Goal: Task Accomplishment & Management: Manage account settings

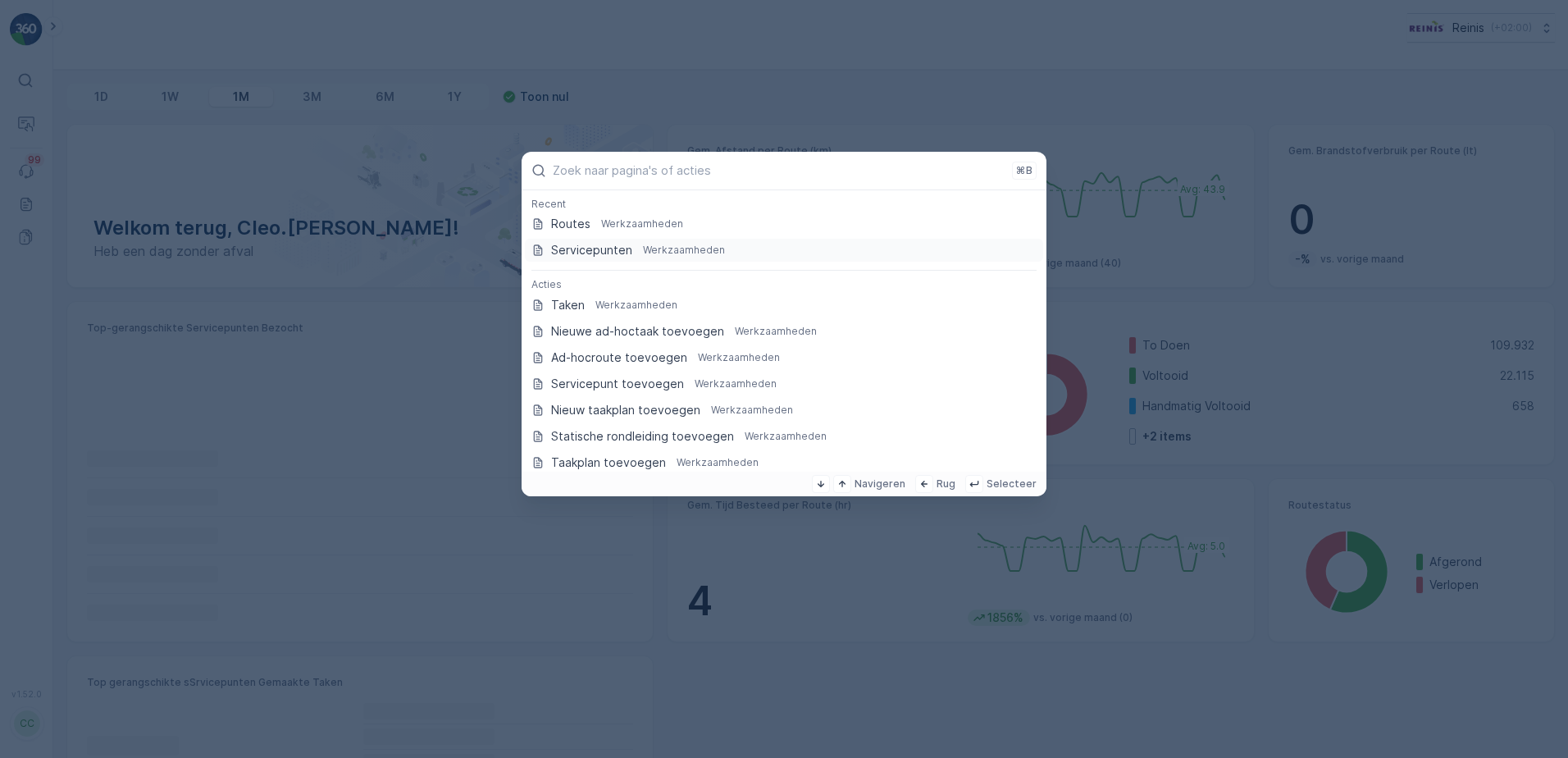
click at [602, 249] on p "Servicepunten" at bounding box center [591, 250] width 81 height 16
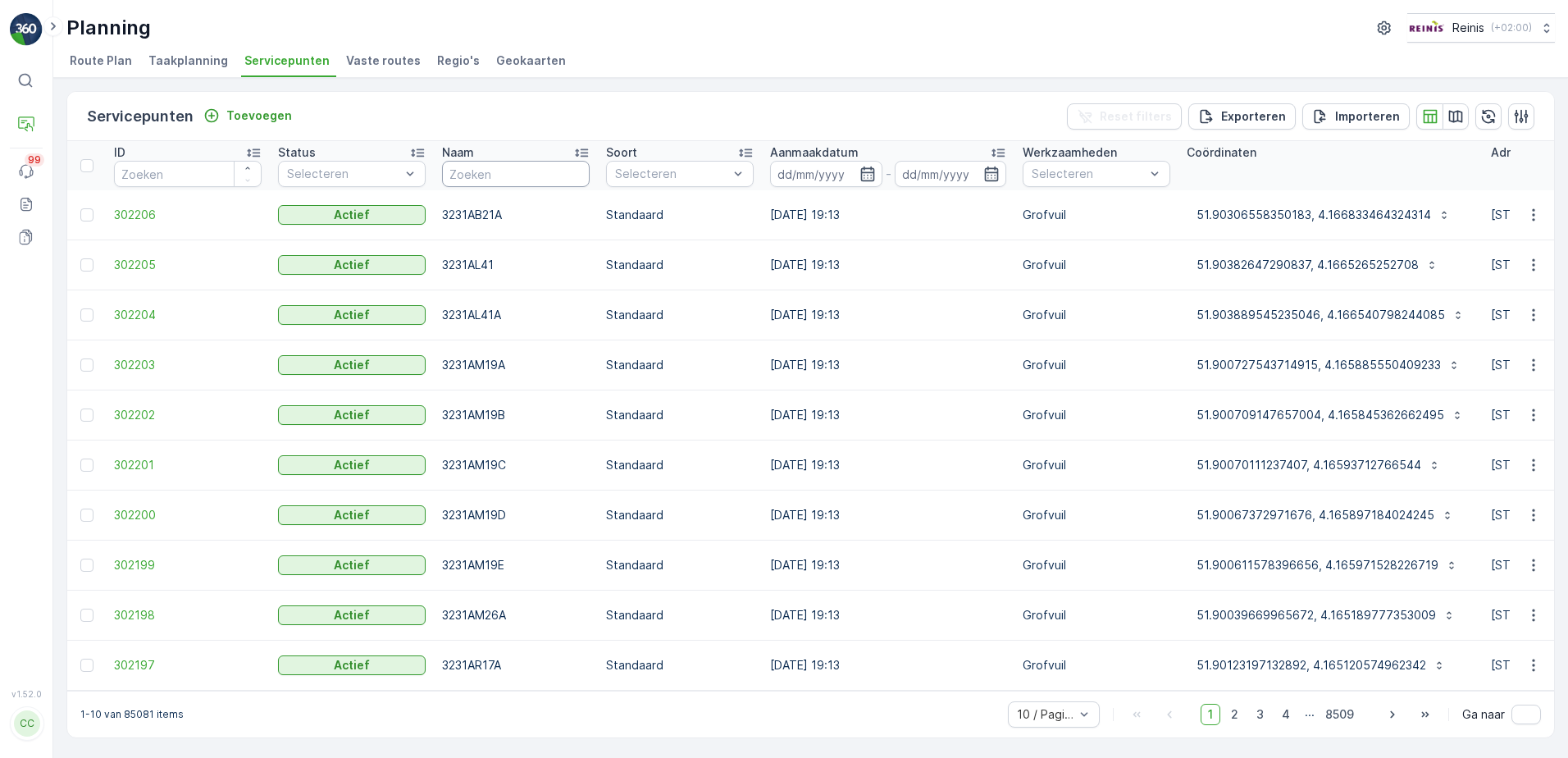
click at [481, 172] on input "text" at bounding box center [516, 174] width 148 height 26
type input "thorbeckestraat"
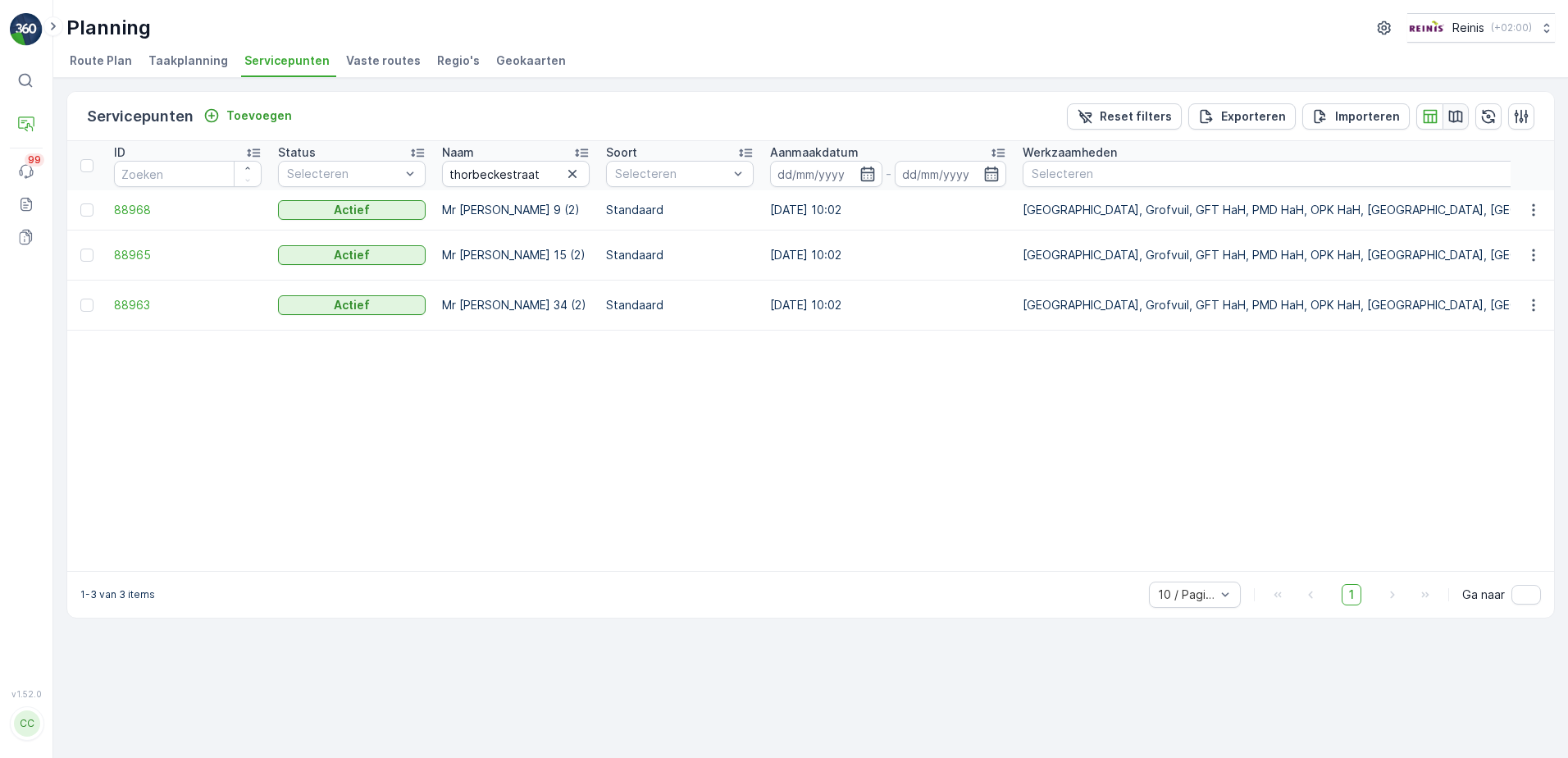
click at [1458, 118] on icon "button" at bounding box center [1456, 115] width 14 height 12
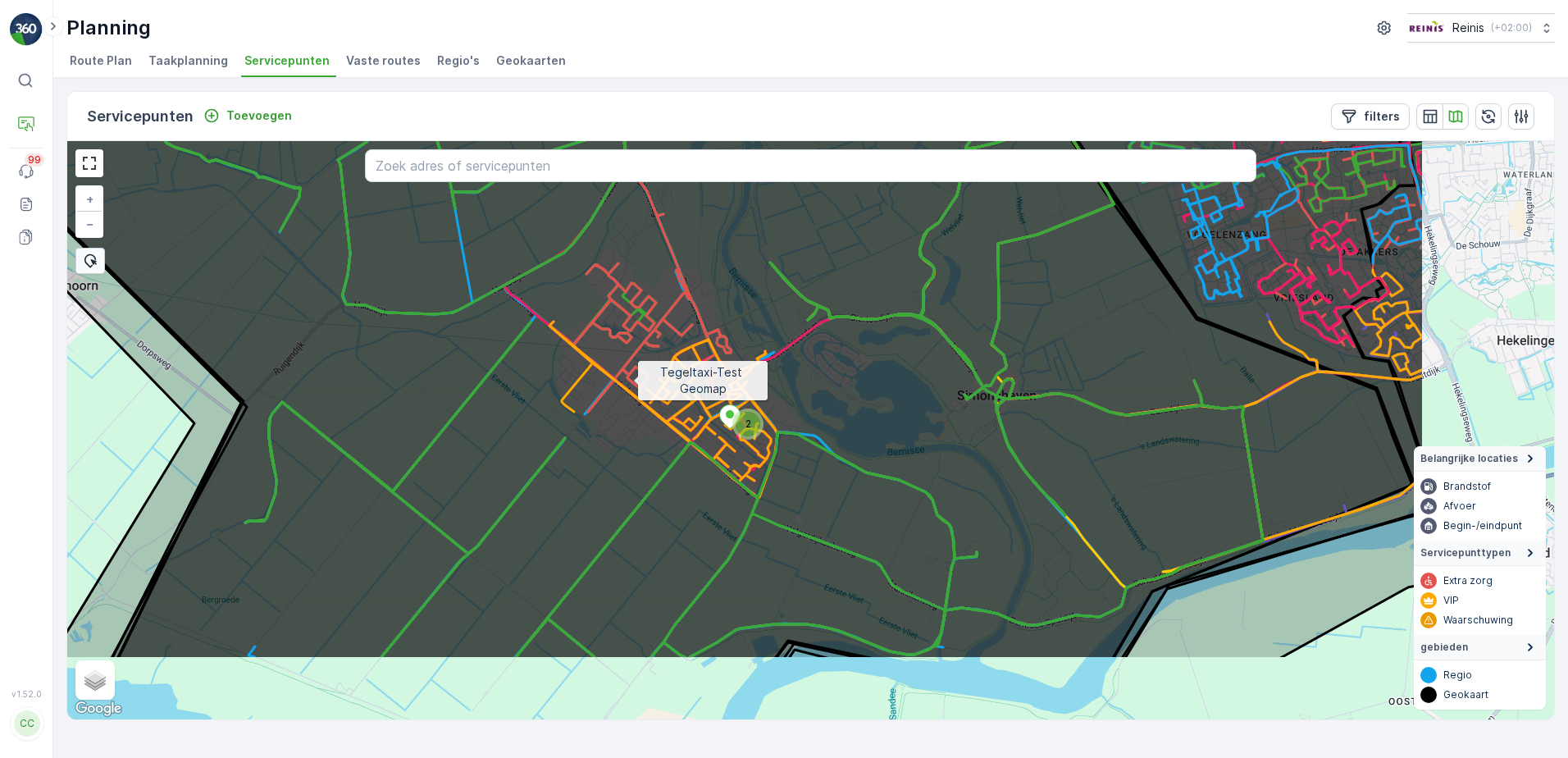
drag, startPoint x: 948, startPoint y: 494, endPoint x: 666, endPoint y: 374, distance: 306.5
click at [666, 374] on icon at bounding box center [625, 311] width 1598 height 700
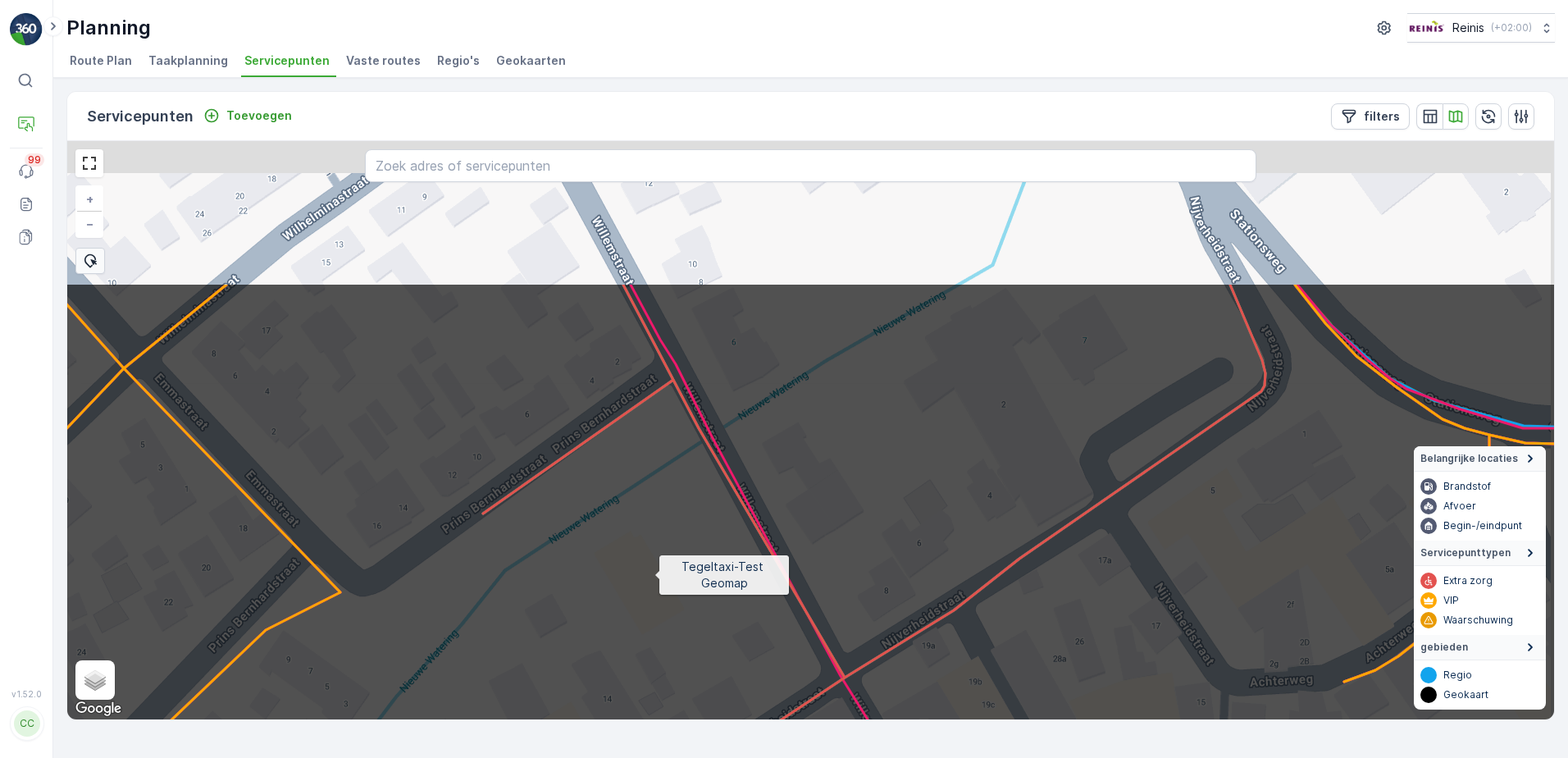
drag, startPoint x: 687, startPoint y: 321, endPoint x: 654, endPoint y: 576, distance: 257.1
click at [654, 576] on icon at bounding box center [788, 632] width 1790 height 700
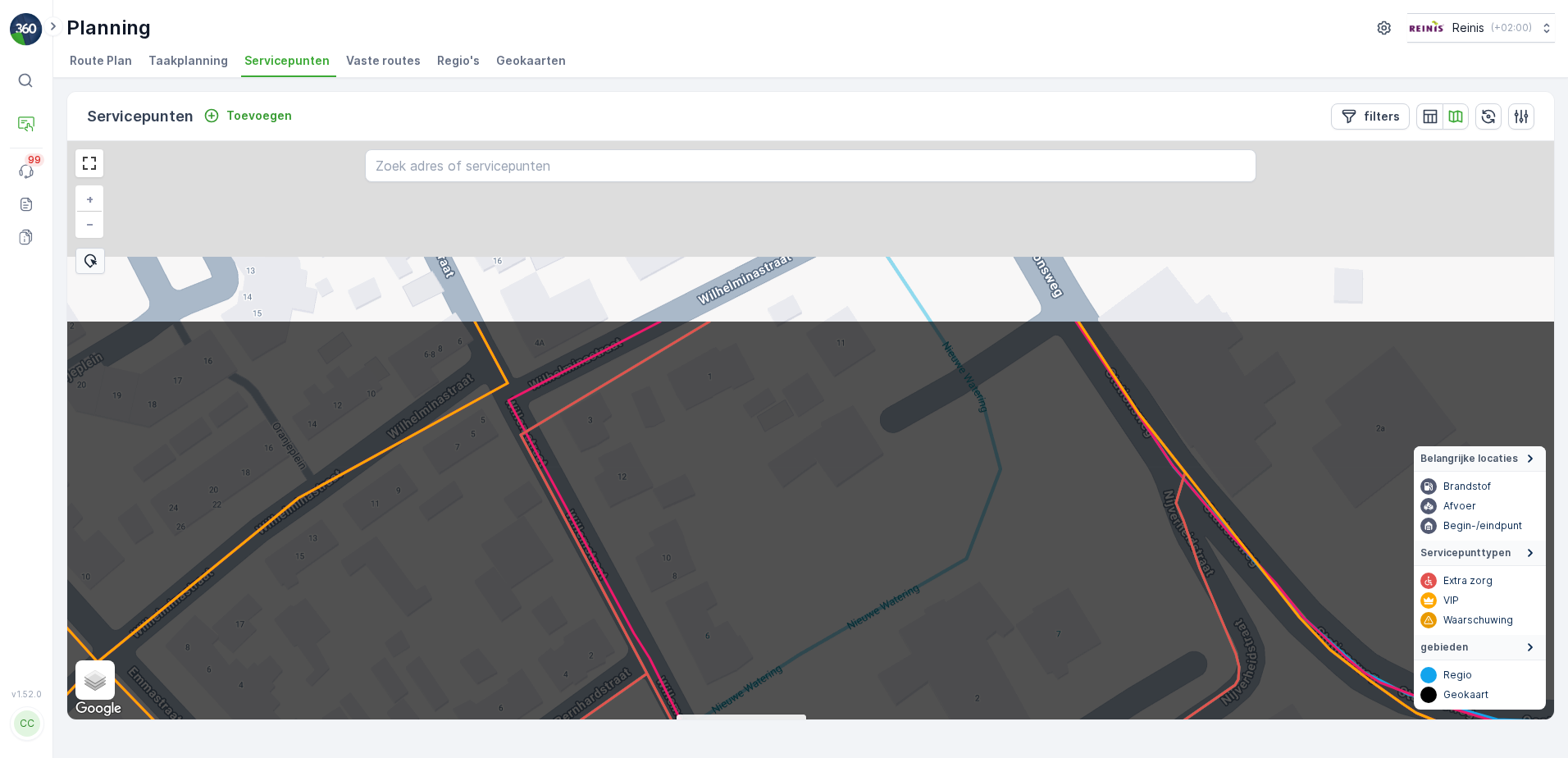
drag, startPoint x: 709, startPoint y: 401, endPoint x: 685, endPoint y: 669, distance: 269.1
click at [685, 669] on icon at bounding box center [794, 669] width 1790 height 700
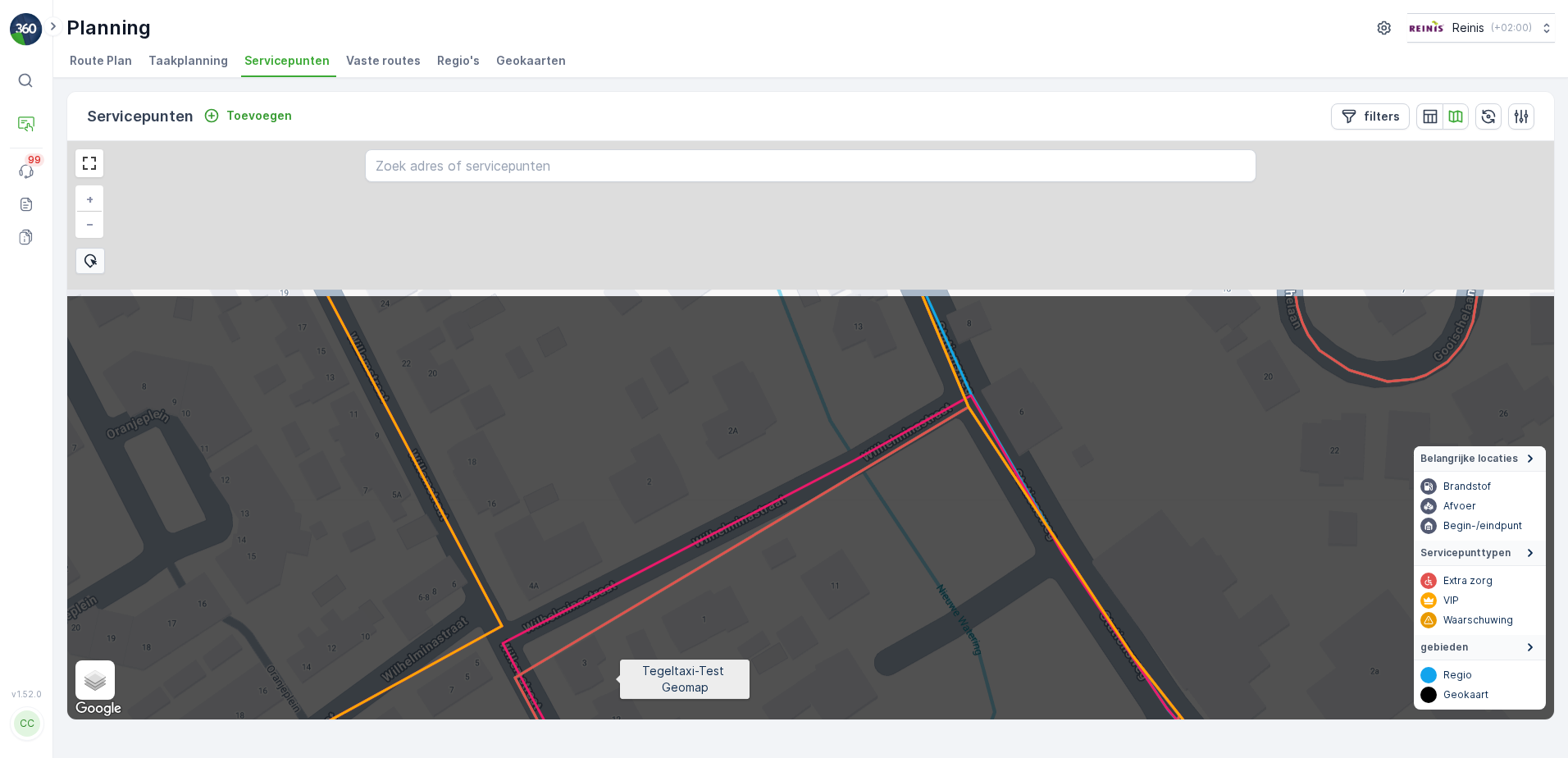
drag, startPoint x: 612, startPoint y: 460, endPoint x: 614, endPoint y: 674, distance: 214.0
click at [614, 674] on icon at bounding box center [812, 644] width 1790 height 700
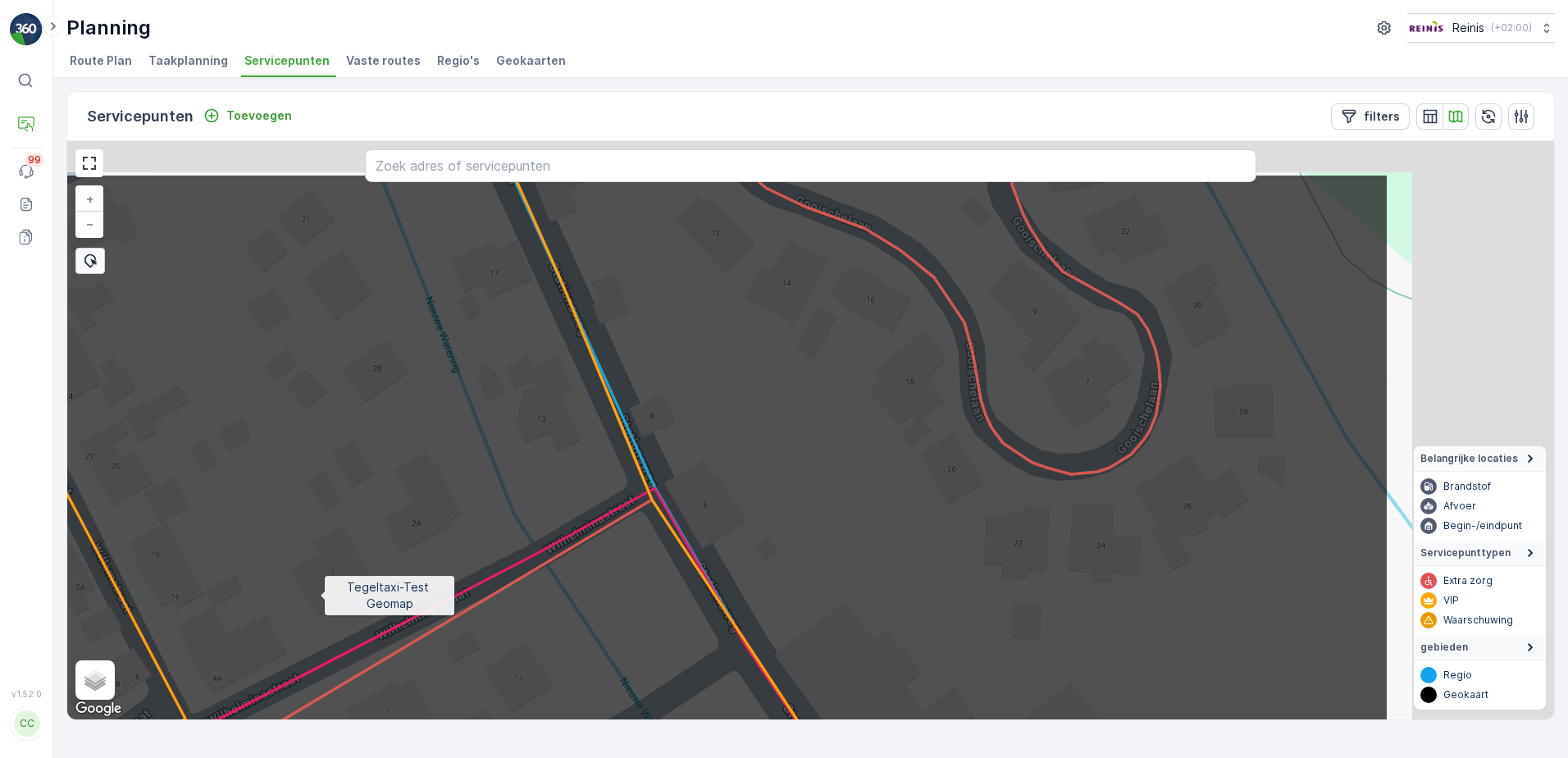
drag, startPoint x: 641, startPoint y: 503, endPoint x: 326, endPoint y: 594, distance: 327.9
click at [326, 595] on icon at bounding box center [494, 523] width 1790 height 700
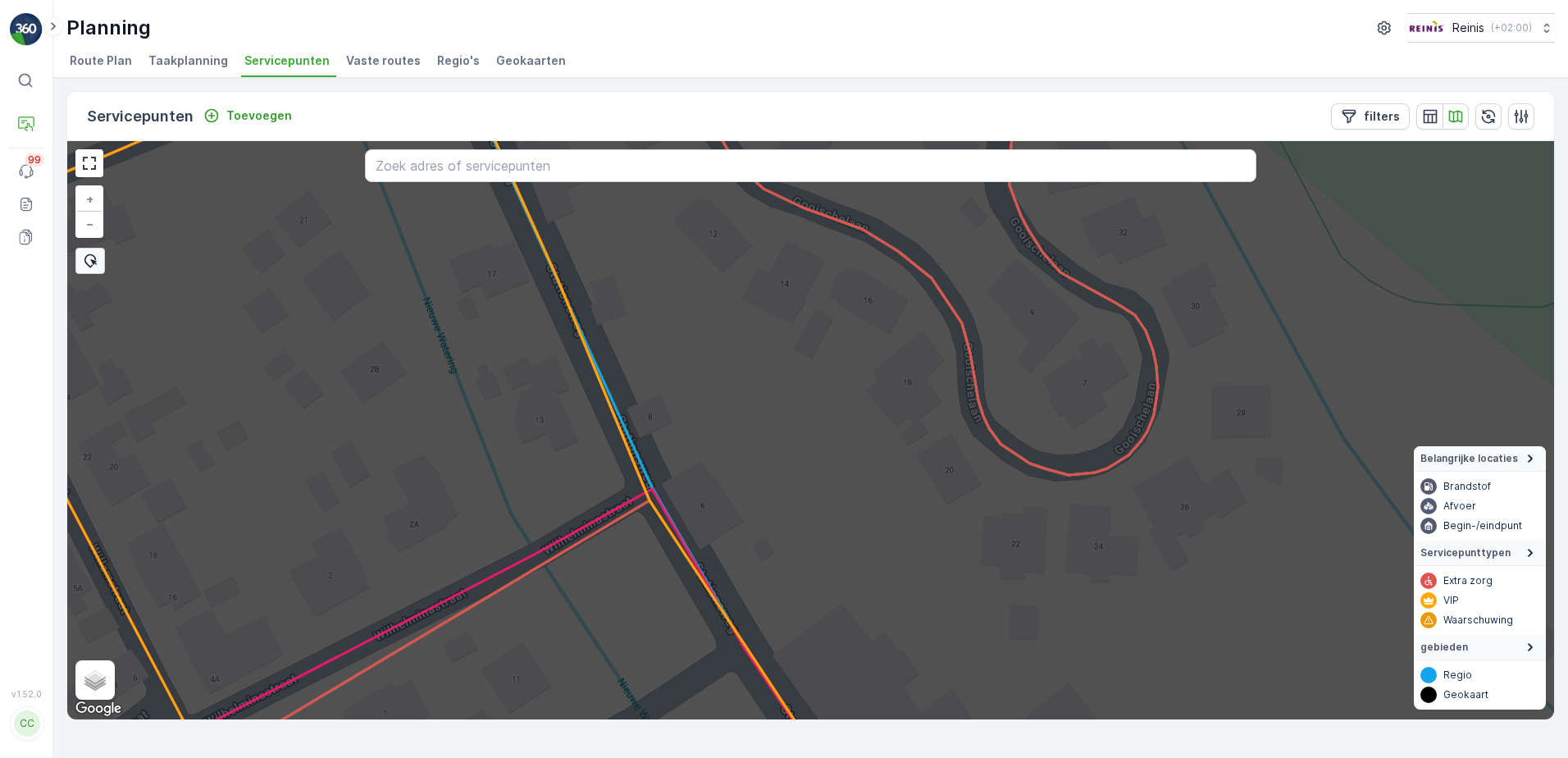
drag, startPoint x: 732, startPoint y: 589, endPoint x: 778, endPoint y: 273, distance: 319.3
click at [778, 273] on icon at bounding box center [810, 430] width 1790 height 700
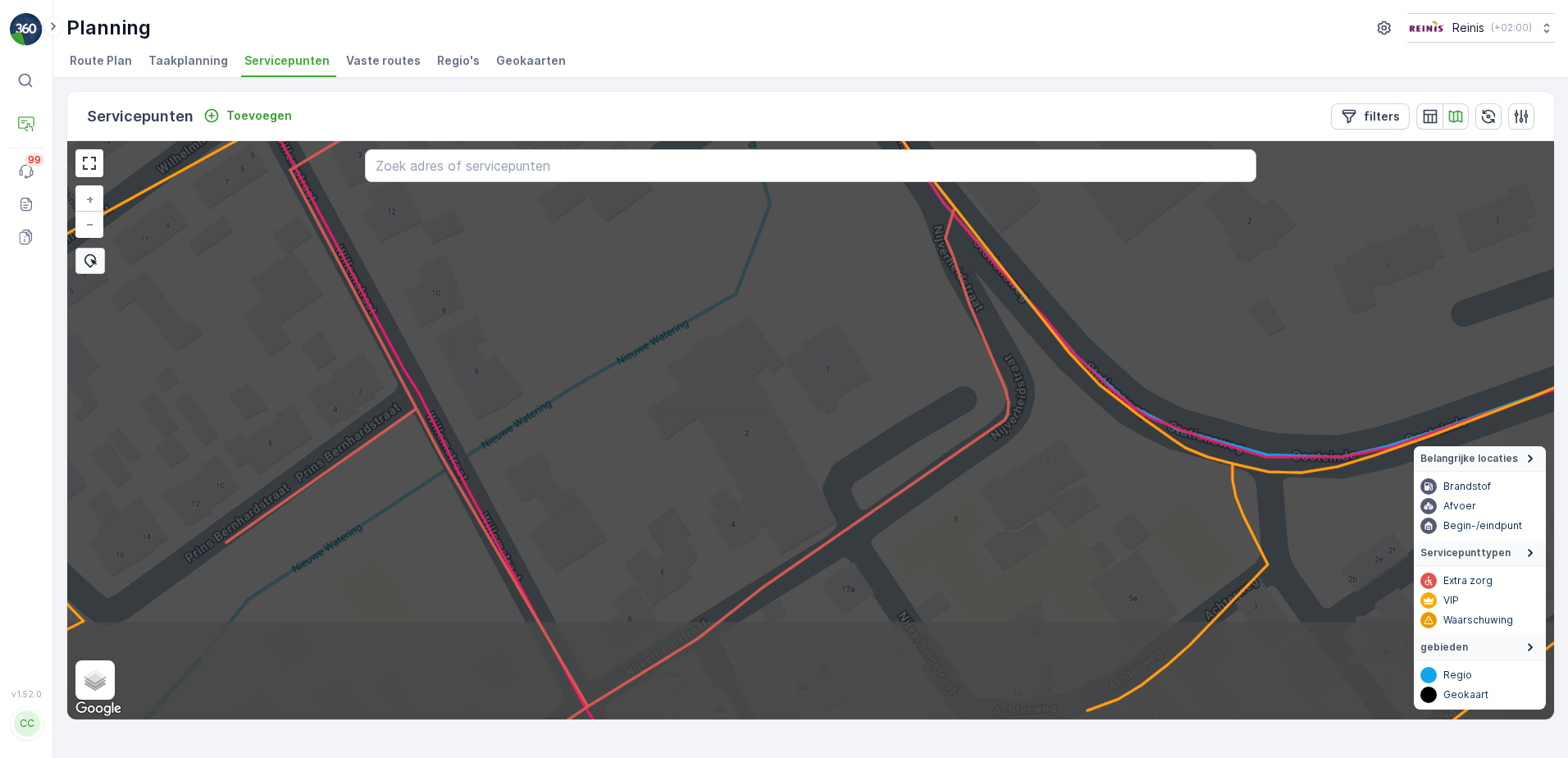
drag, startPoint x: 756, startPoint y: 478, endPoint x: 823, endPoint y: 208, distance: 278.2
click at [822, 206] on div "+ − Satelliet stappenplan Terrein Hybride Leaflet Sneltoetsen Kaartgegevens Kaa…" at bounding box center [810, 431] width 1487 height 579
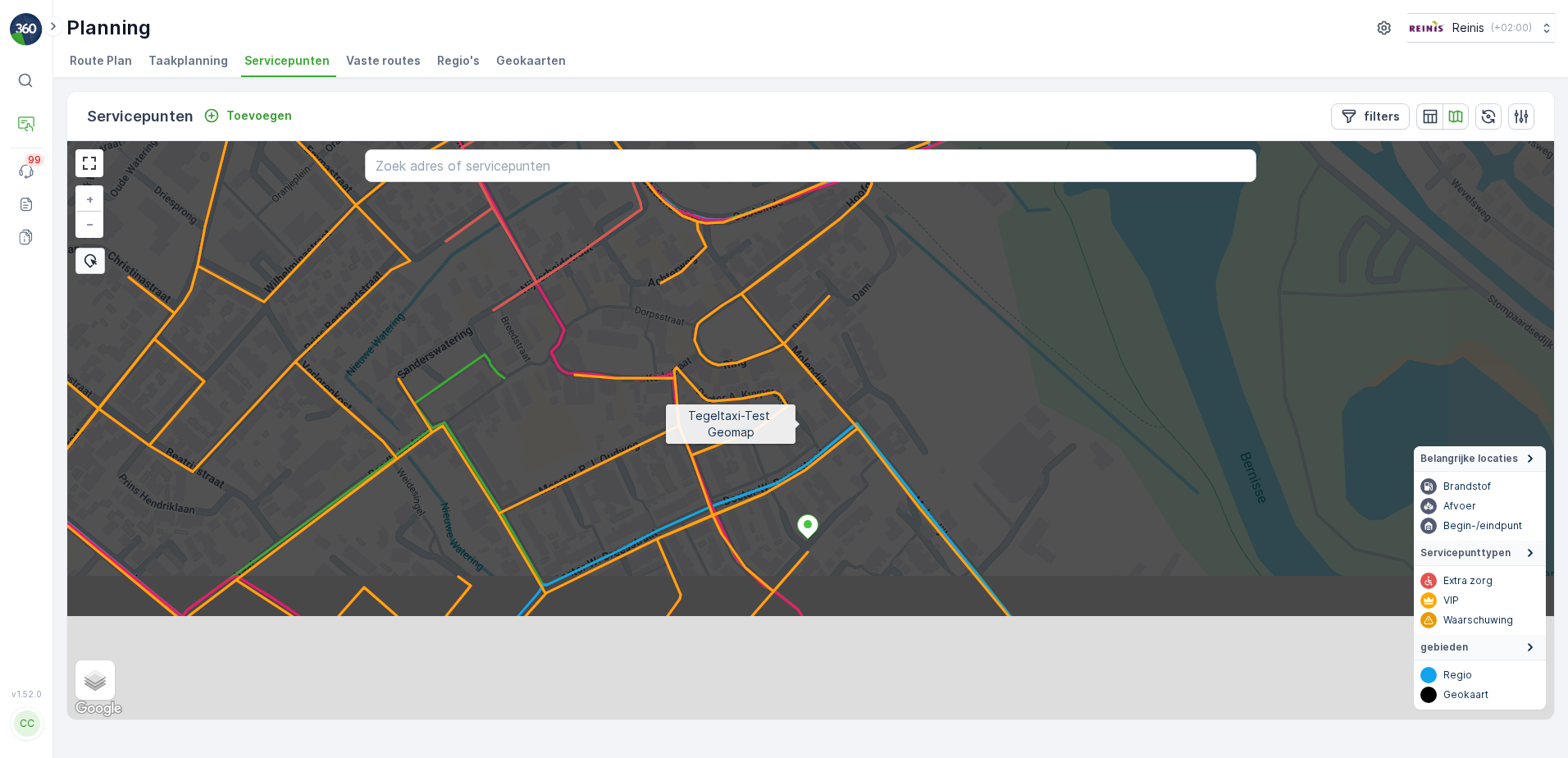
drag, startPoint x: 918, startPoint y: 601, endPoint x: 749, endPoint y: 289, distance: 354.8
click at [750, 295] on icon at bounding box center [703, 269] width 1790 height 700
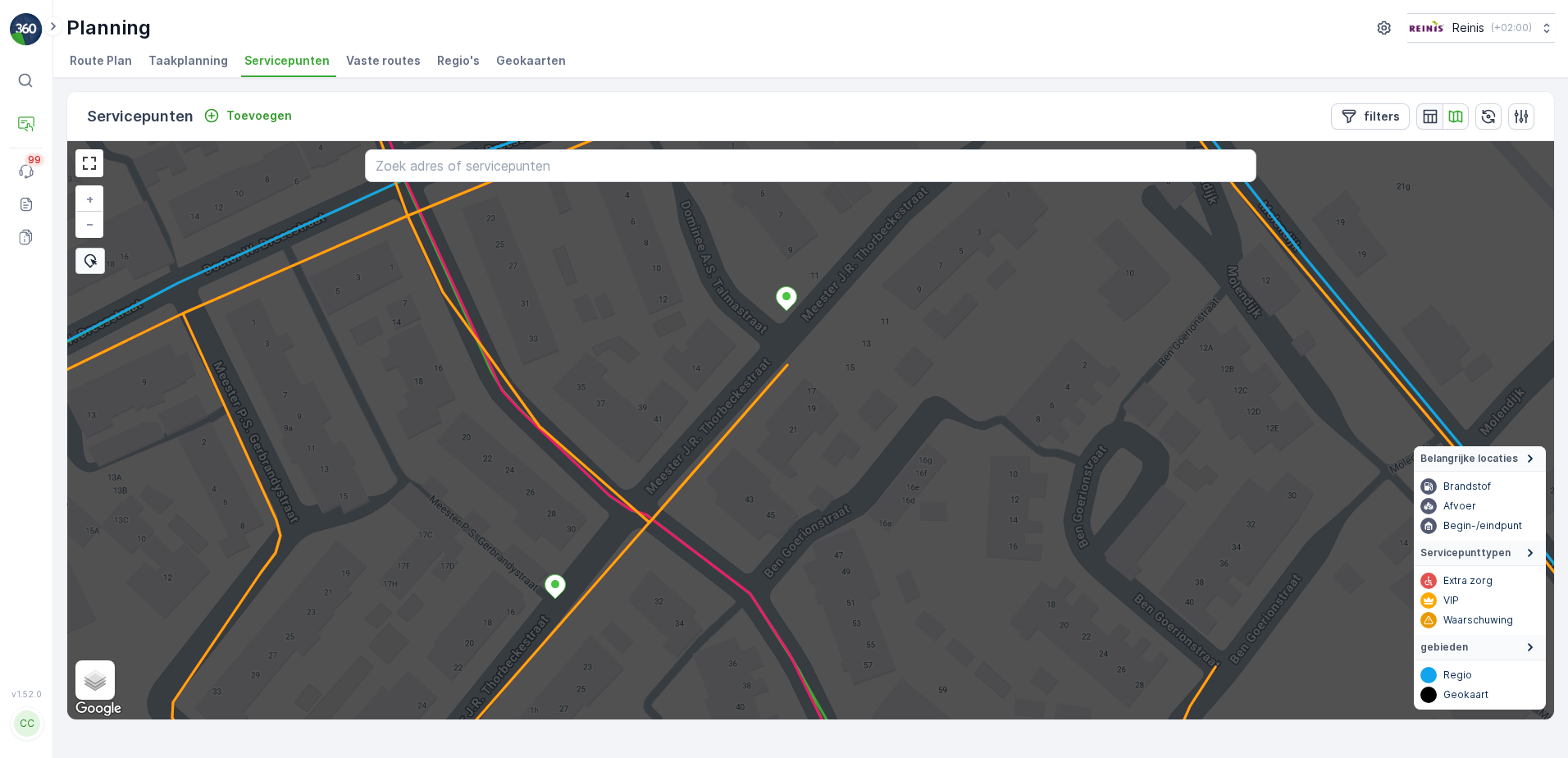
click at [1437, 114] on icon "button" at bounding box center [1429, 116] width 14 height 14
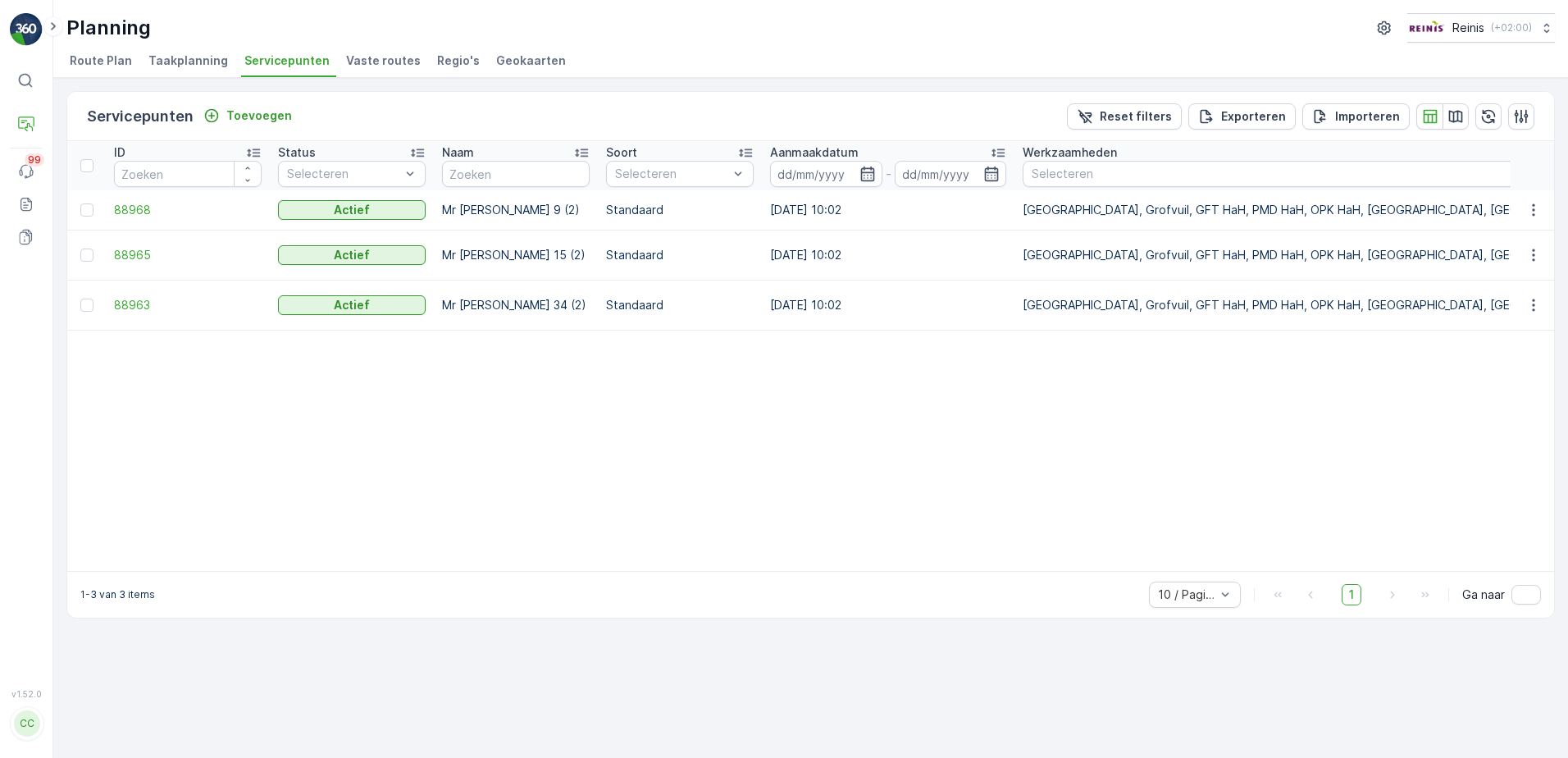
type input "thorbeckestraat"
click at [1531, 206] on icon "button" at bounding box center [1534, 210] width 16 height 16
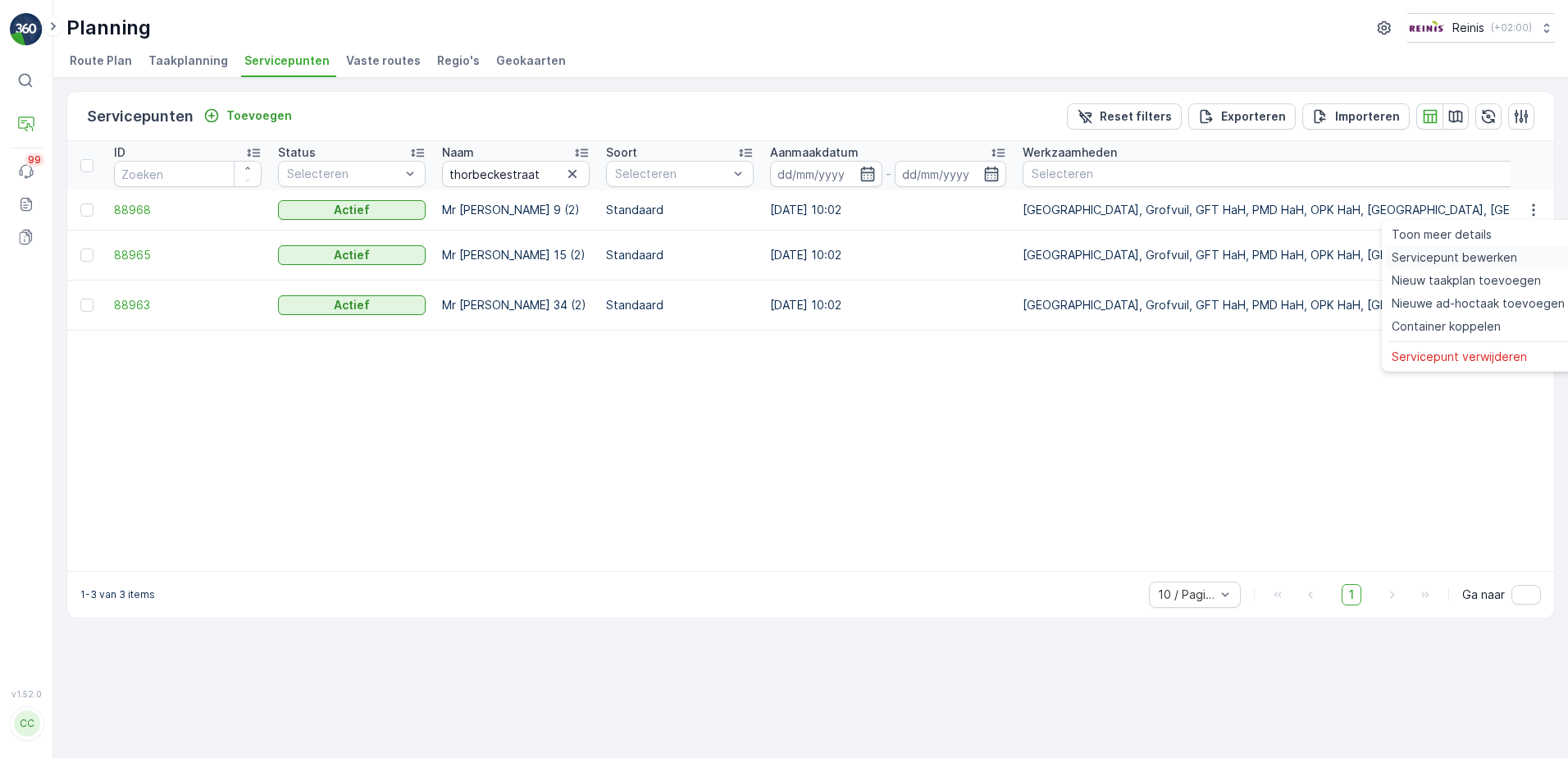
click at [1413, 257] on span "Servicepunt bewerken" at bounding box center [1455, 258] width 126 height 16
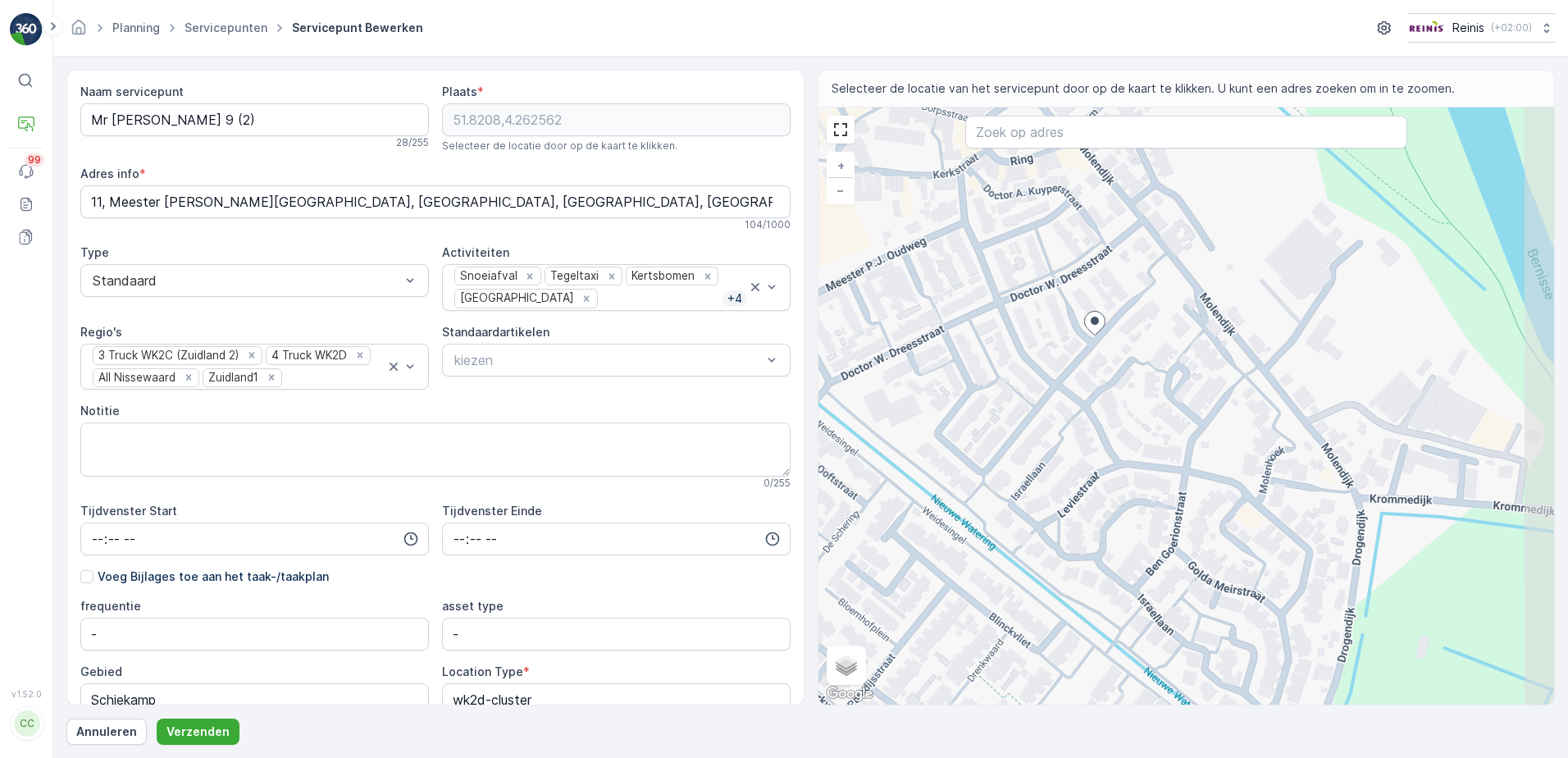
drag, startPoint x: 1103, startPoint y: 434, endPoint x: 989, endPoint y: 376, distance: 127.9
click at [989, 376] on div "+ − Satelliet stappenplan Terrein Hybride Leaflet Sneltoetsen Kaartgegevens Kaa…" at bounding box center [1186, 406] width 737 height 597
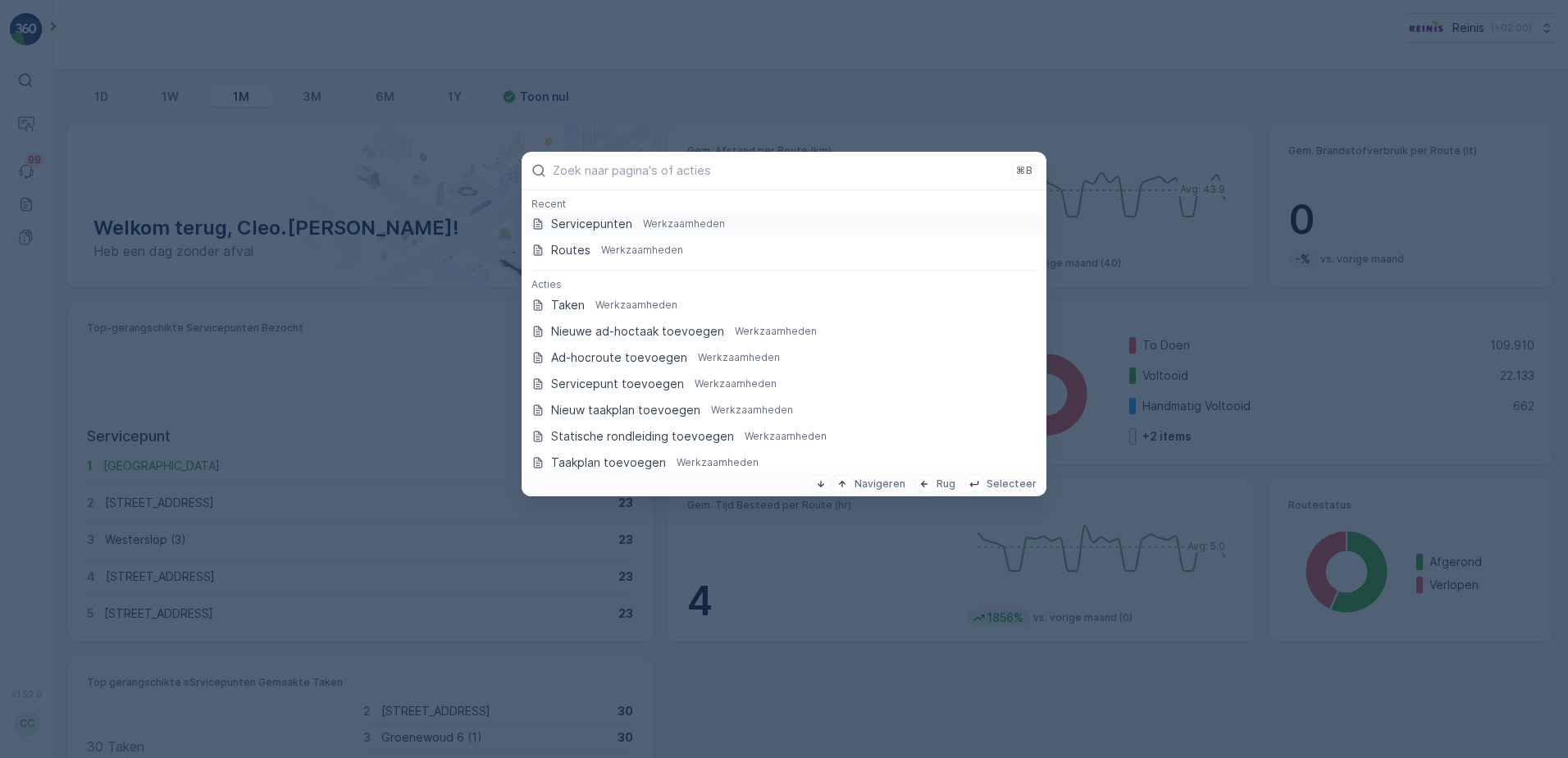
click at [615, 221] on p "Servicepunten" at bounding box center [591, 224] width 81 height 16
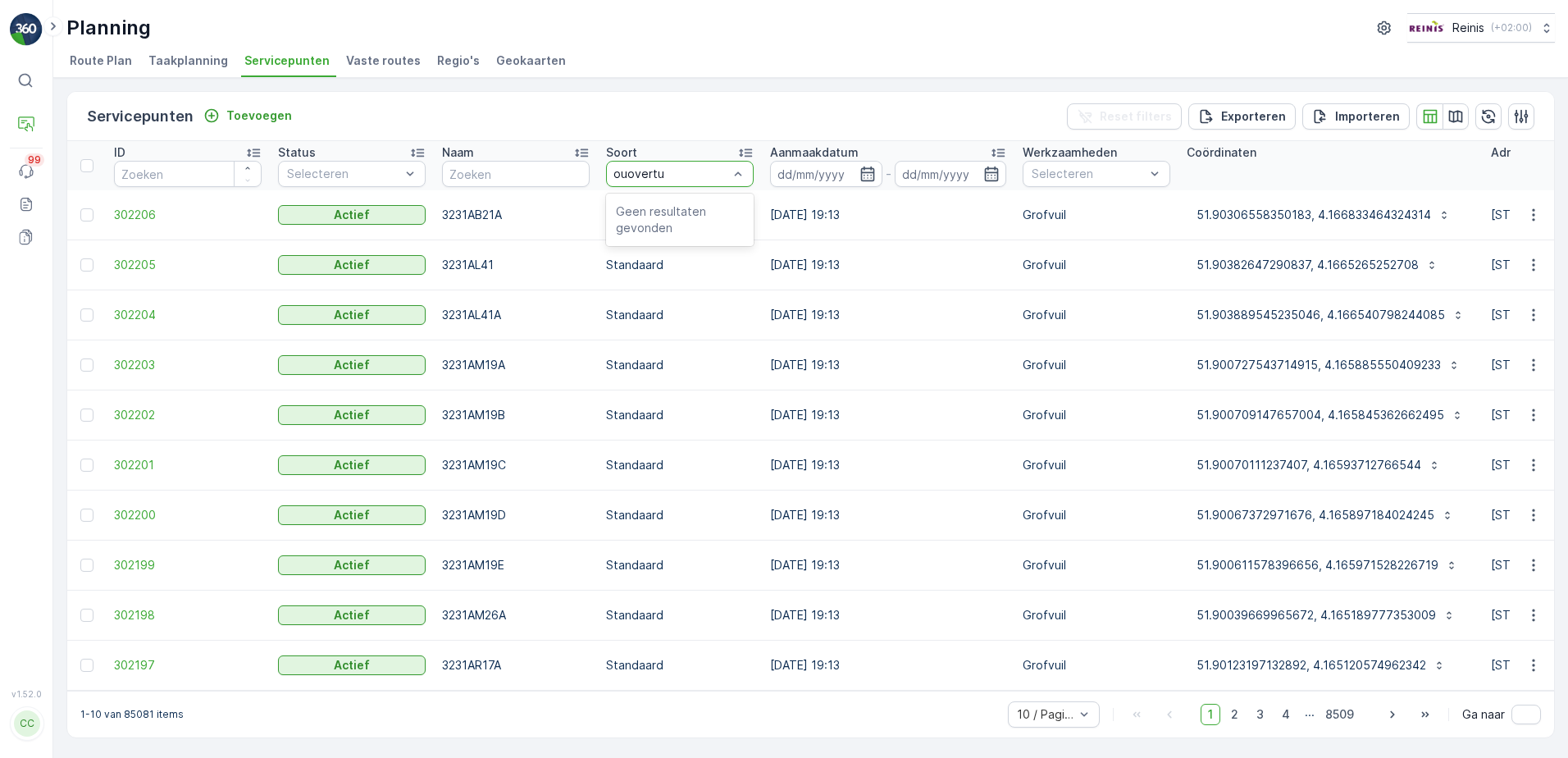
type input "ouovertur"
drag, startPoint x: 672, startPoint y: 168, endPoint x: 583, endPoint y: 166, distance: 89.0
type input "ouverture"
click at [676, 176] on div at bounding box center [672, 174] width 117 height 13
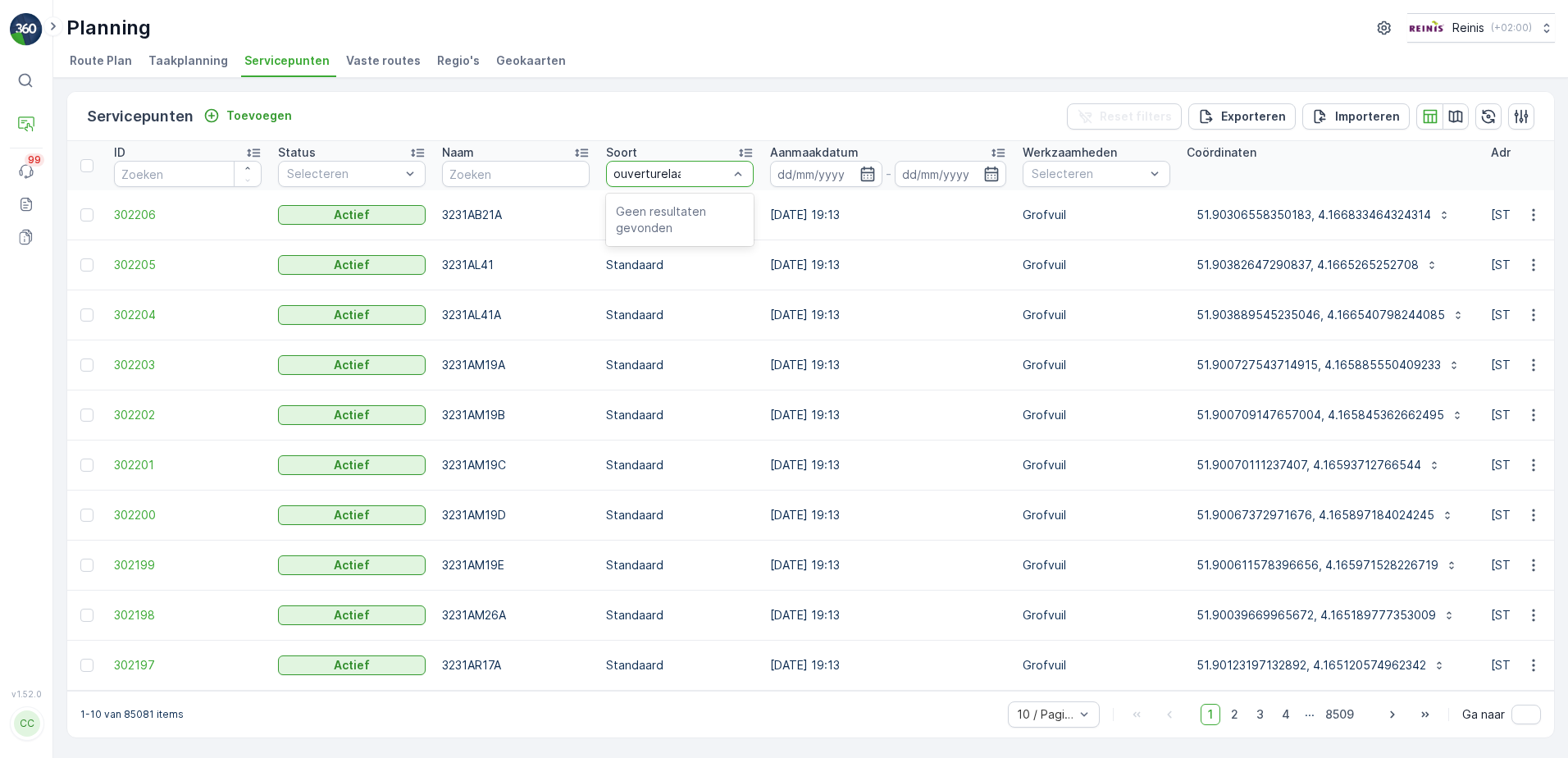
type input "ouverturelaan"
click at [519, 180] on input "text" at bounding box center [516, 174] width 148 height 26
type input "ouverture"
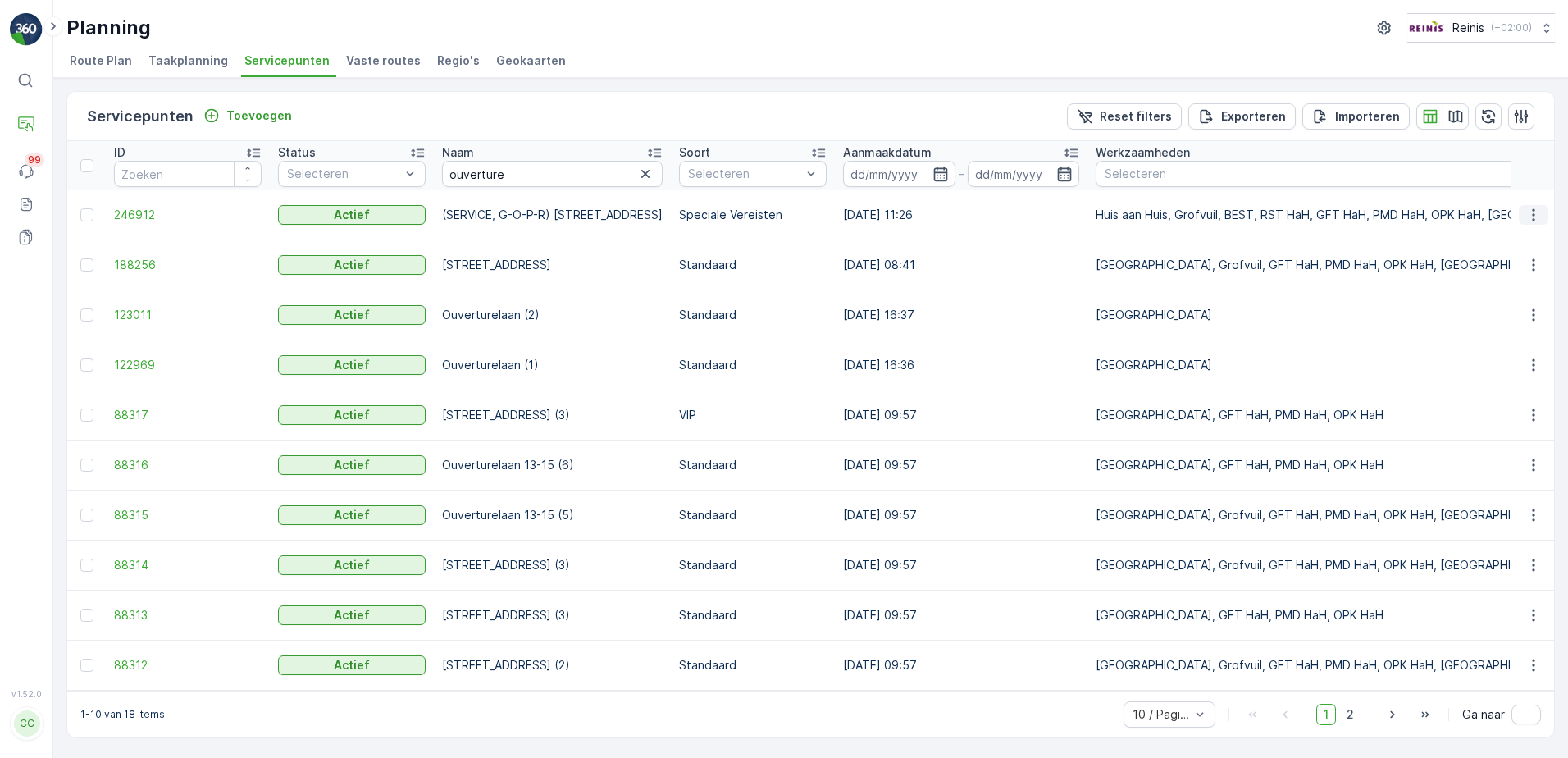
click at [1533, 216] on icon "button" at bounding box center [1534, 215] width 16 height 16
click at [1458, 261] on span "Servicepunt bewerken" at bounding box center [1455, 263] width 126 height 16
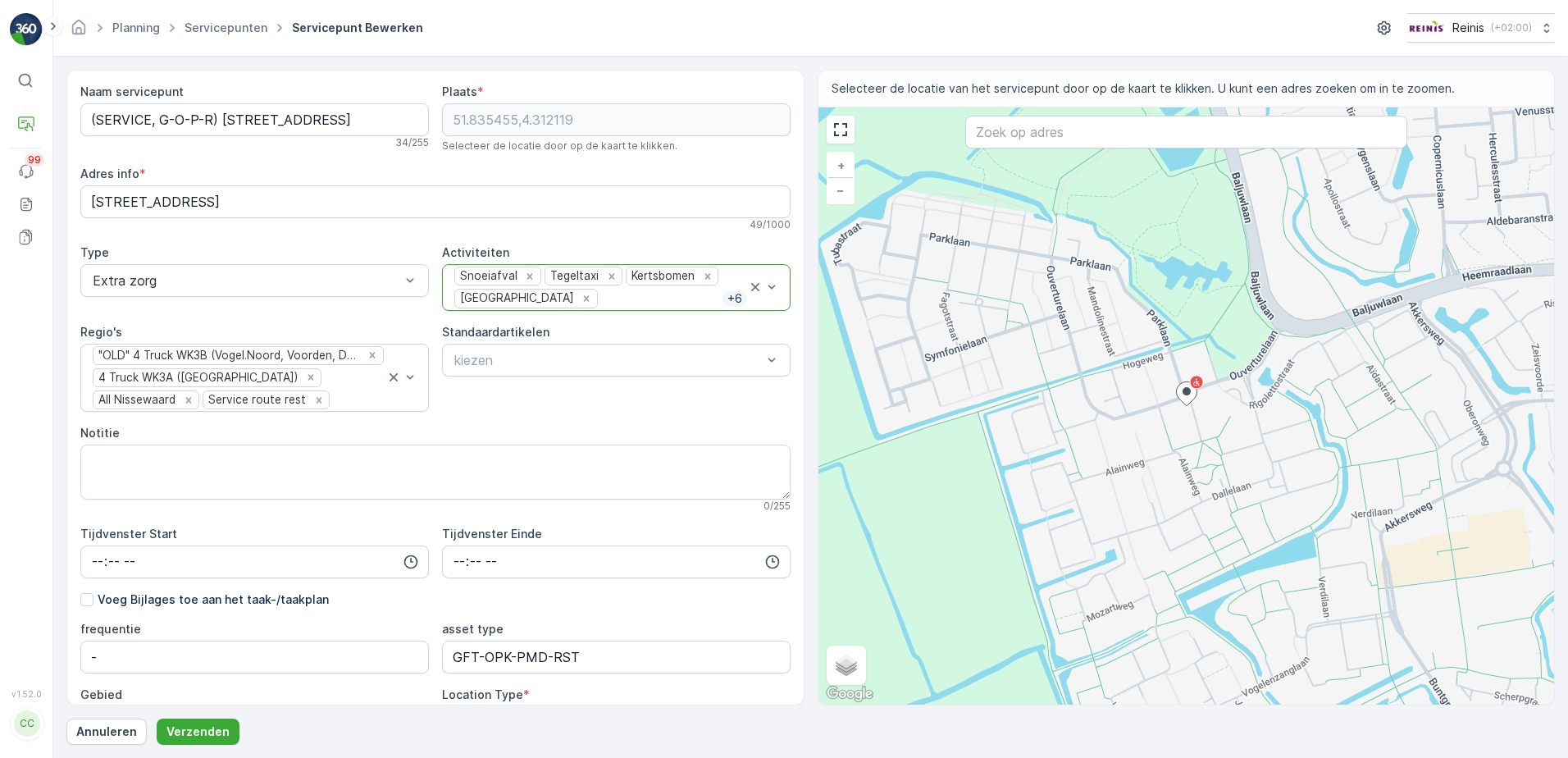
click at [737, 296] on p "+ 6" at bounding box center [735, 299] width 18 height 16
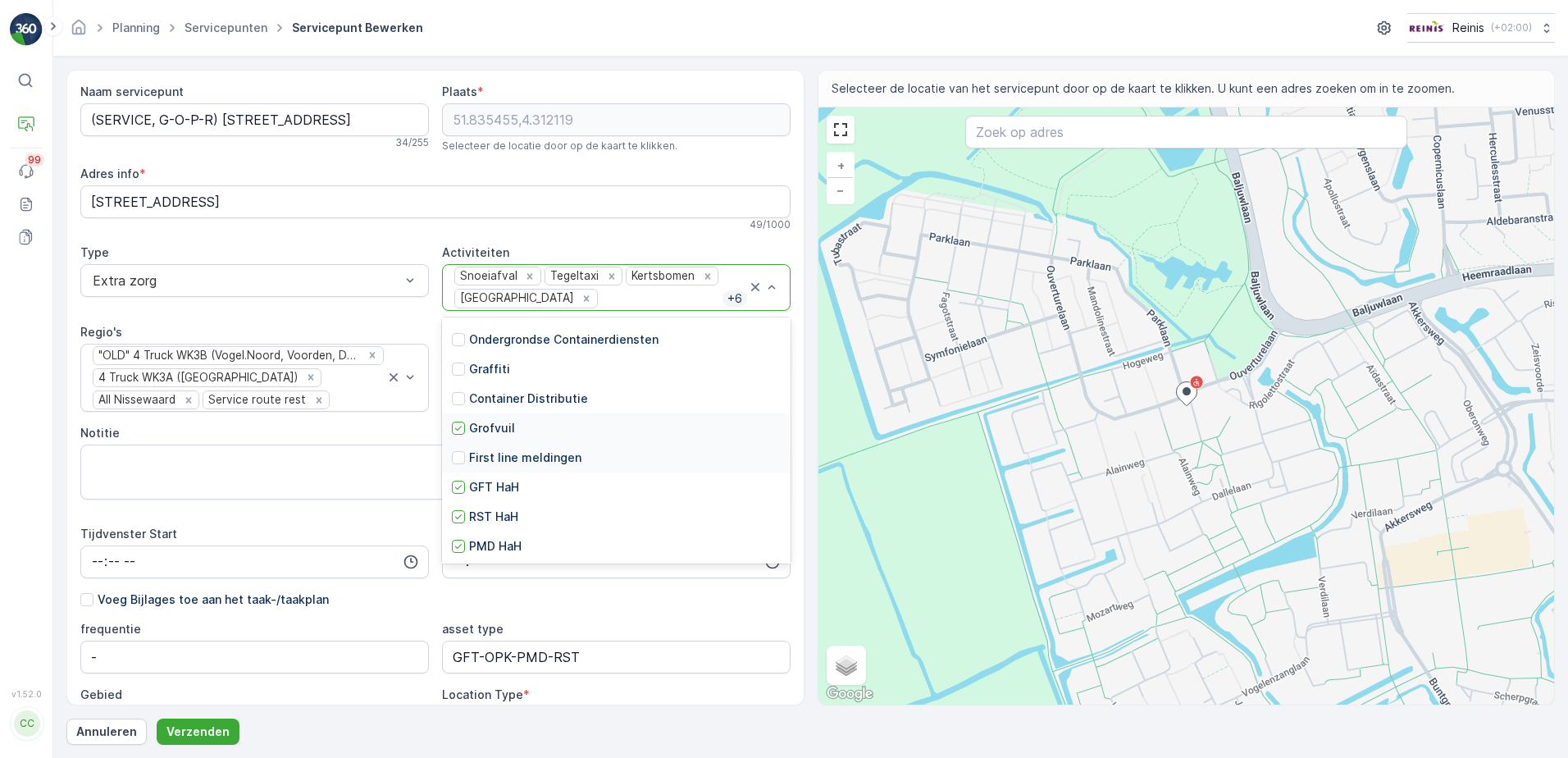
scroll to position [359, 0]
click at [459, 485] on icon at bounding box center [458, 487] width 12 height 12
click at [373, 353] on icon at bounding box center [372, 355] width 12 height 12
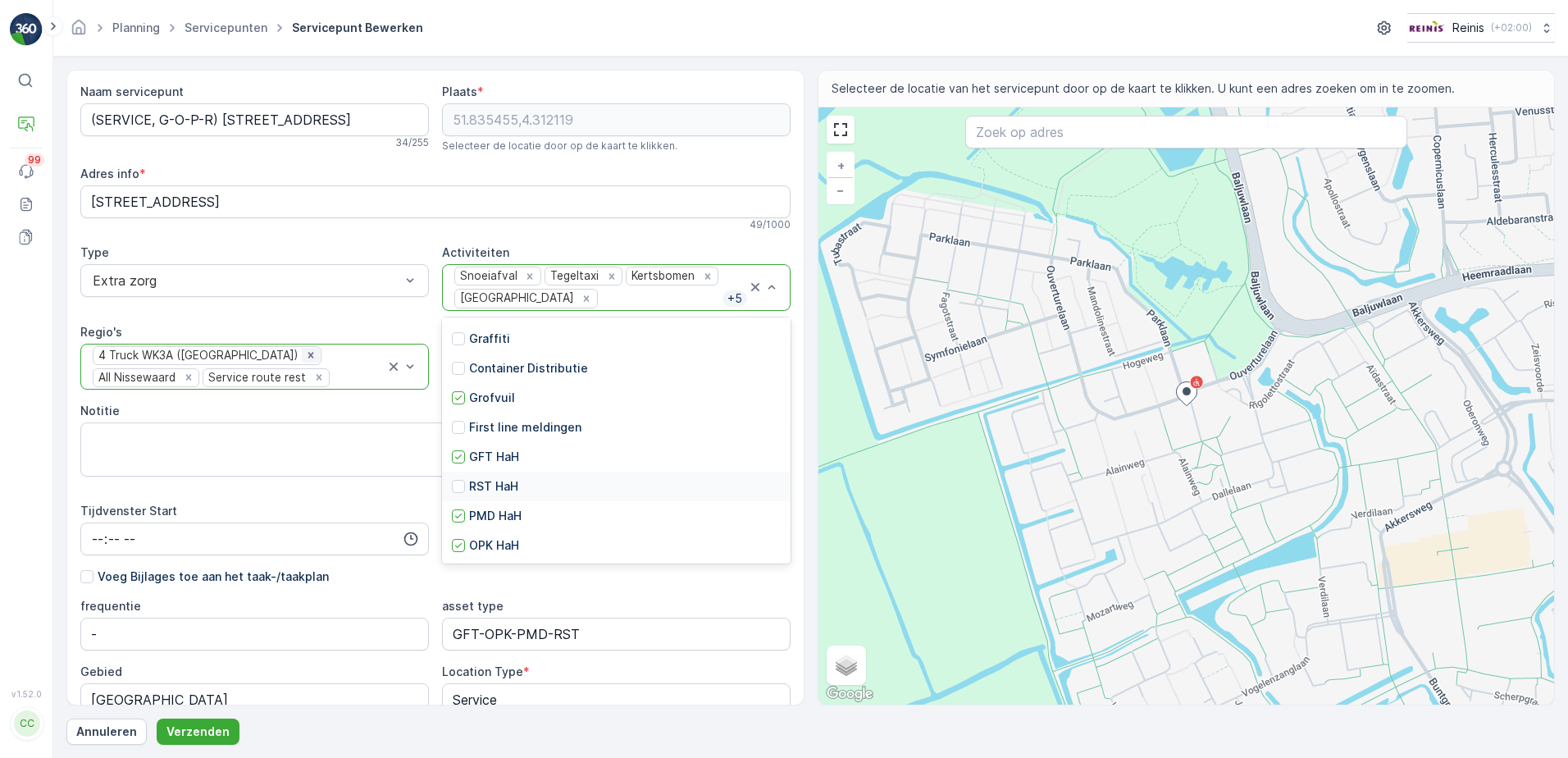
click at [308, 353] on icon "Remove 4 Truck WK3A (Vogelenzang)" at bounding box center [310, 355] width 5 height 5
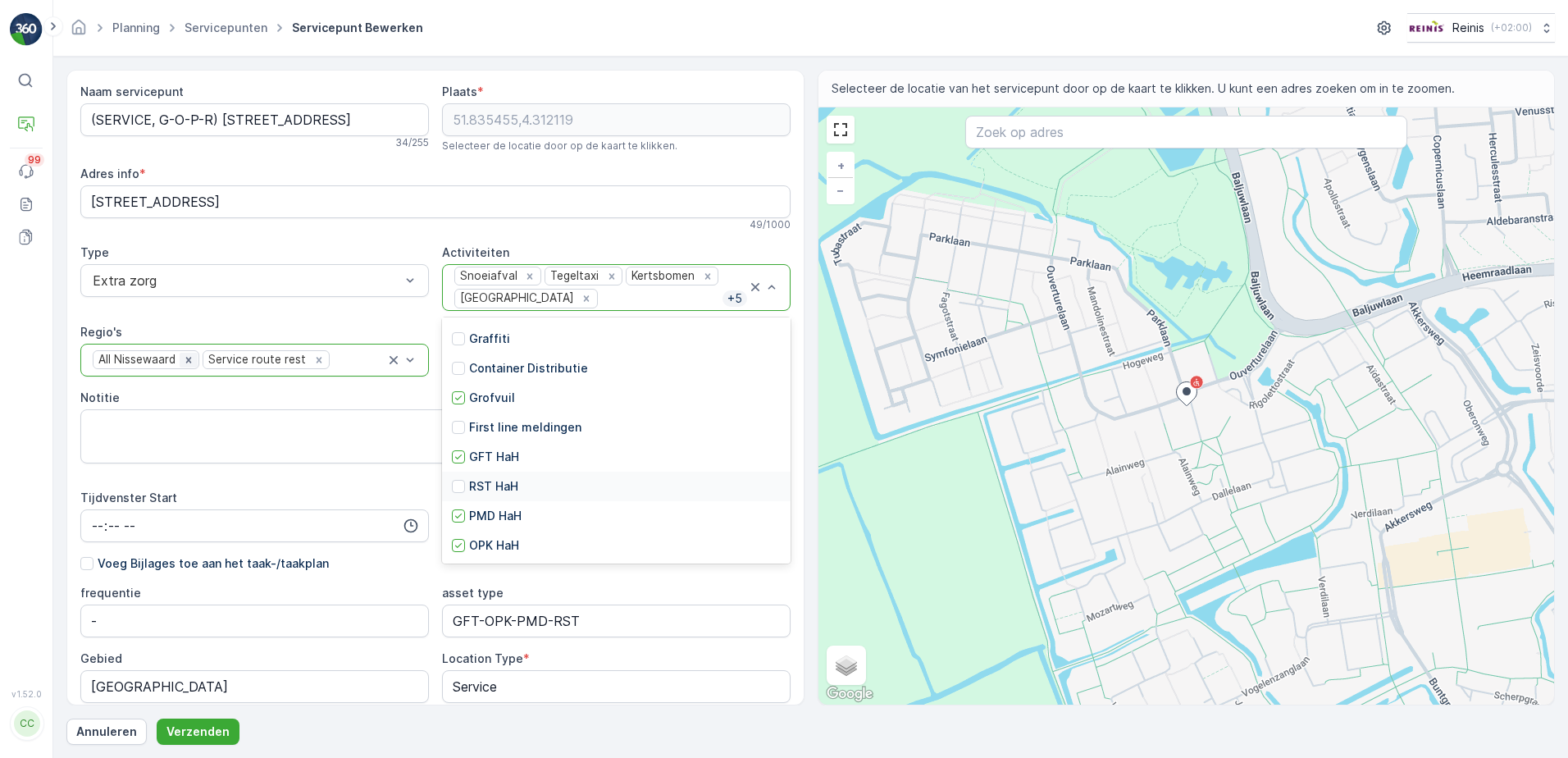
click at [184, 360] on icon "Remove All Nissewaard" at bounding box center [188, 360] width 12 height 12
click at [206, 359] on icon "Remove Service route rest" at bounding box center [209, 360] width 5 height 5
click at [140, 321] on span "Standaard" at bounding box center [122, 321] width 64 height 15
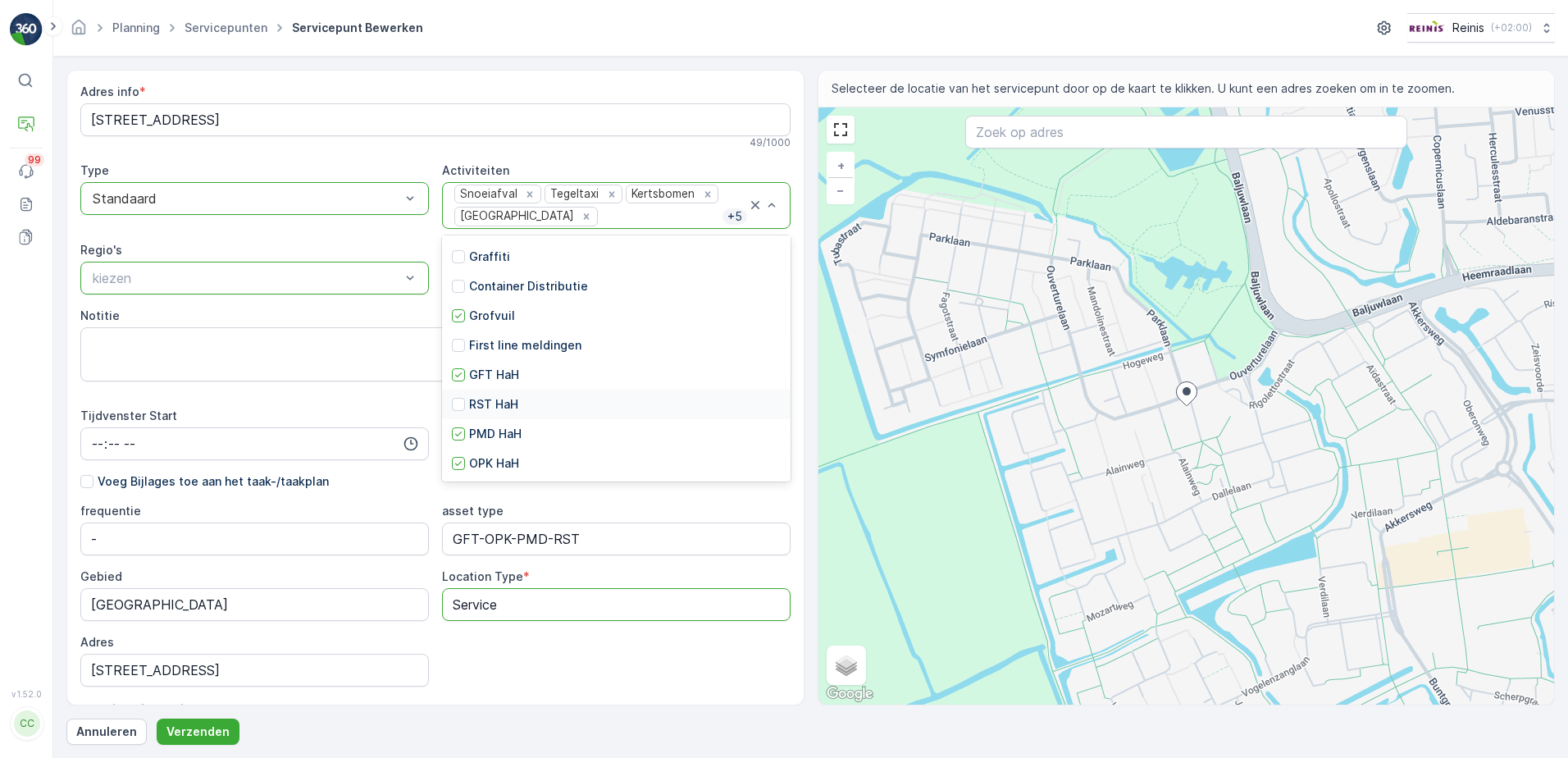
click at [510, 606] on Type "Service" at bounding box center [616, 605] width 349 height 33
drag, startPoint x: 510, startPoint y: 606, endPoint x: 368, endPoint y: 597, distance: 142.3
click at [368, 597] on div "frequentie - asset type GFT-OPK-PMD-RST Gebied Vogelenzang Noord Location Type …" at bounding box center [435, 595] width 710 height 184
type Type "Standaard"
drag, startPoint x: 583, startPoint y: 536, endPoint x: 448, endPoint y: 536, distance: 135.0
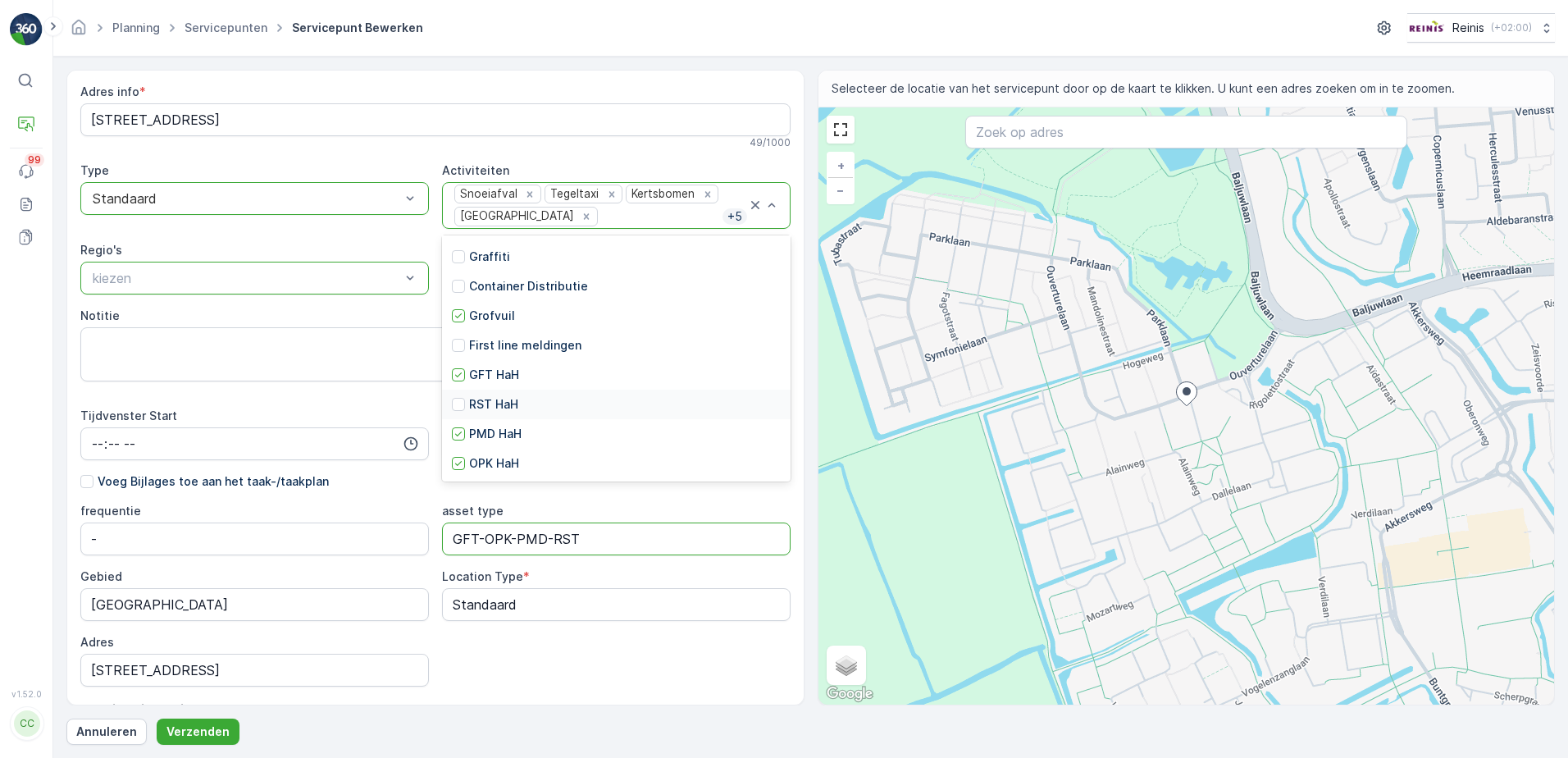
click at [448, 536] on type "GFT-OPK-PMD-RST" at bounding box center [616, 540] width 349 height 33
type type "G"
type type "O"
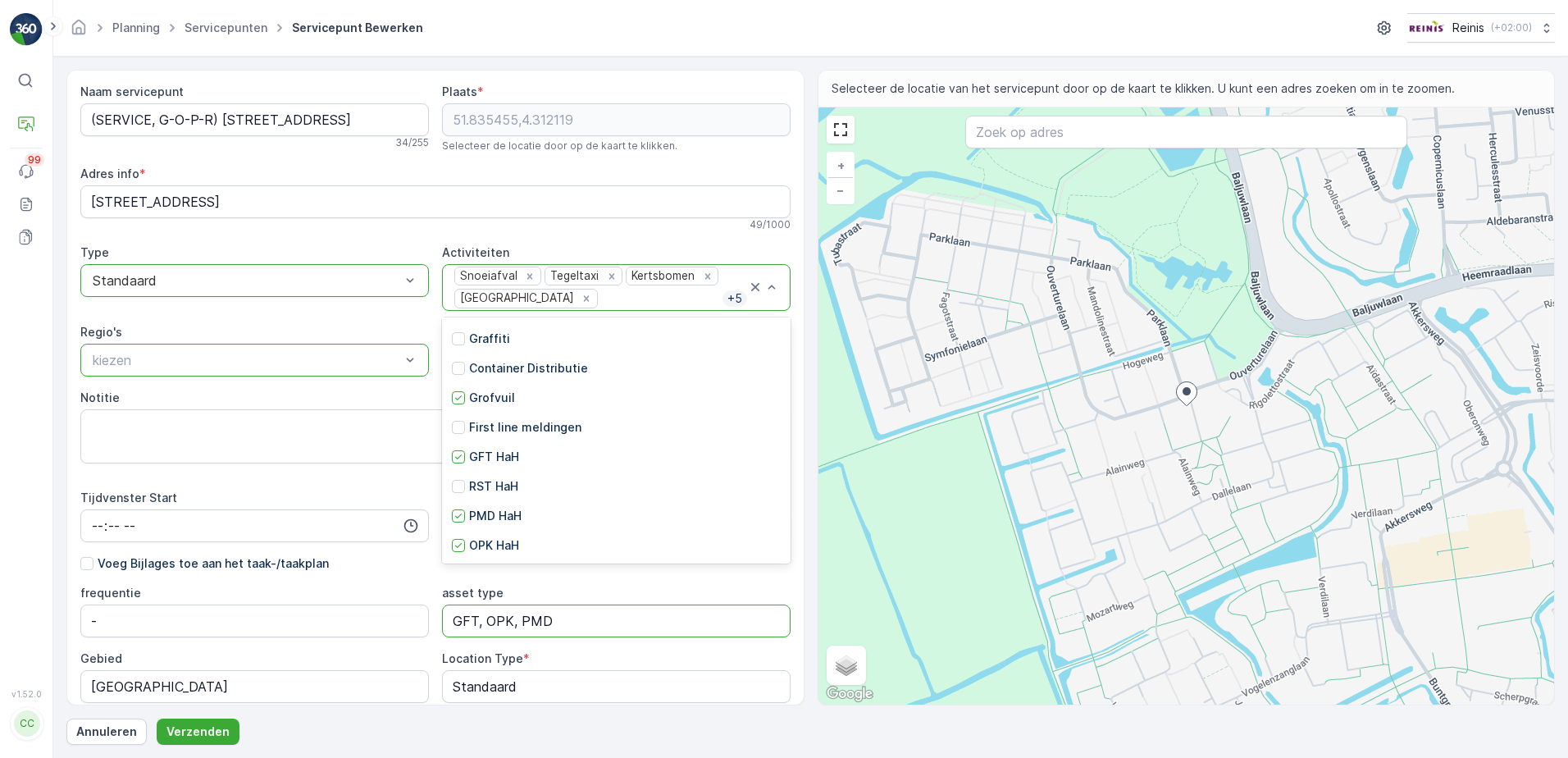
type type "GFT, OPK, PMD"
click at [315, 231] on div "Naam servicepunt (SERVICE, G-O-P-R) Ouverturelaan 1 34 / 255 Plaats * 51.835455…" at bounding box center [435, 505] width 710 height 843
click at [206, 731] on p "Verzenden" at bounding box center [197, 732] width 63 height 16
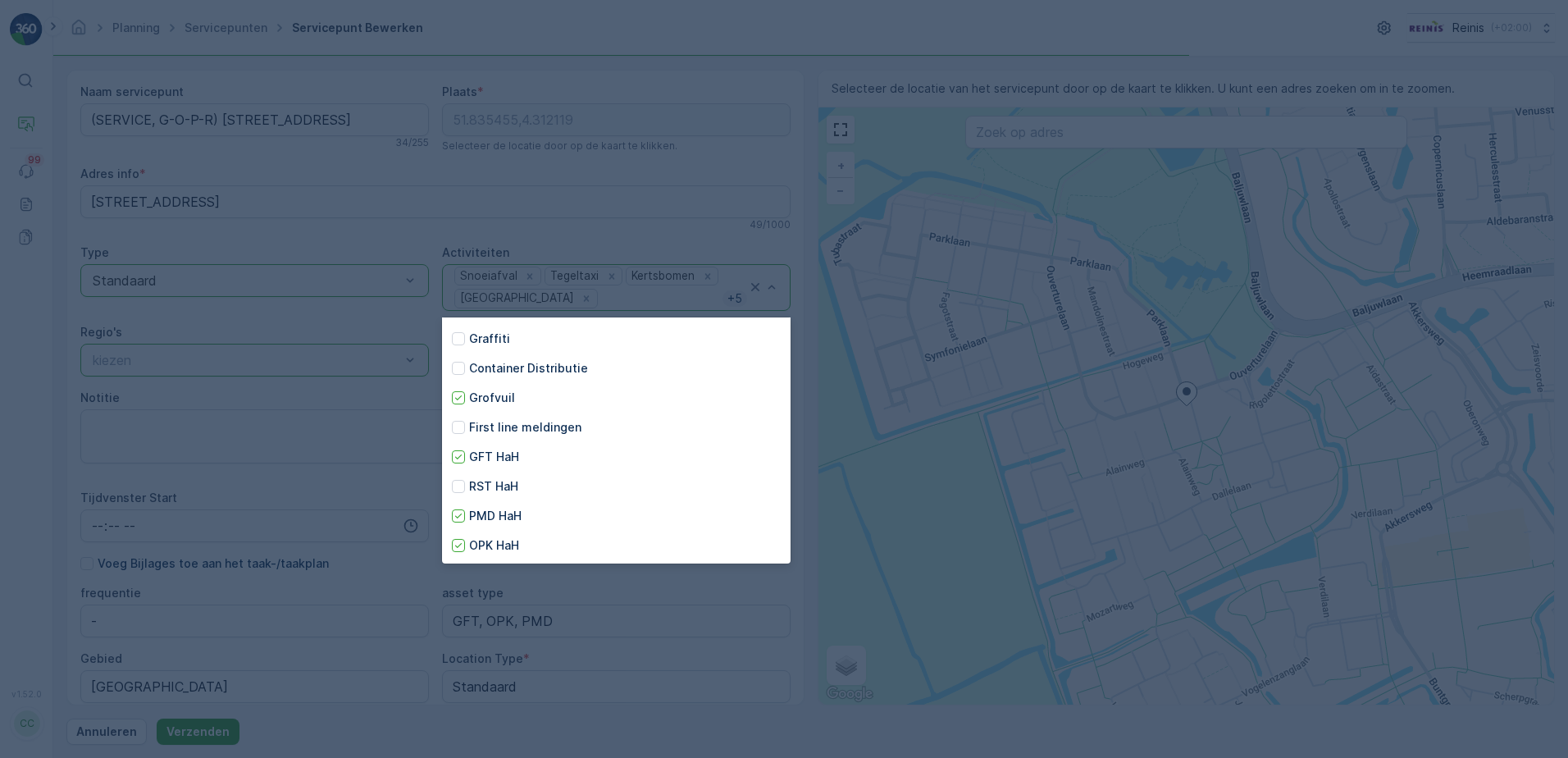
click at [206, 731] on div at bounding box center [784, 379] width 1568 height 758
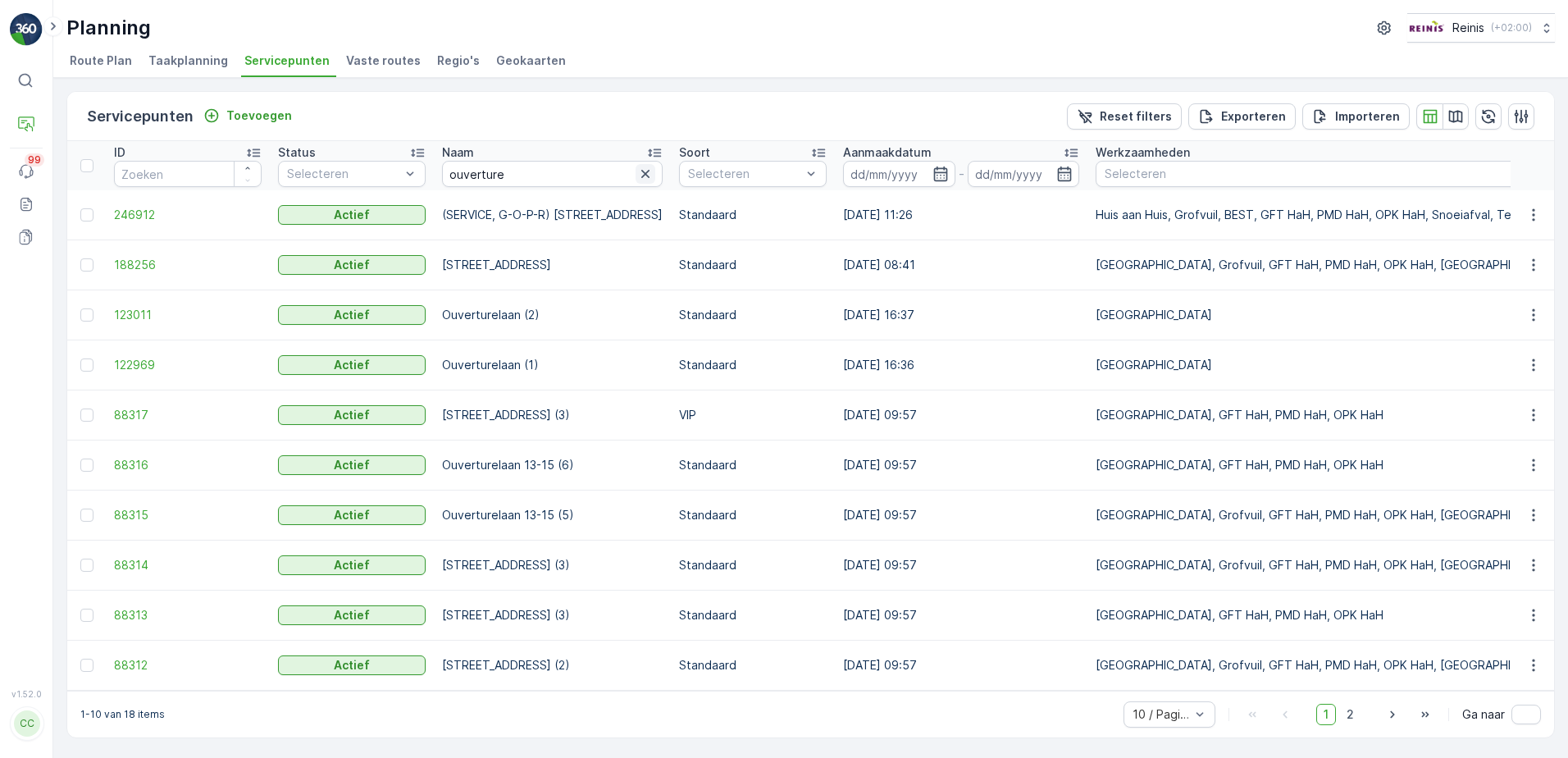
click at [642, 174] on icon "button" at bounding box center [645, 174] width 8 height 8
click at [524, 170] on input "text" at bounding box center [552, 174] width 221 height 26
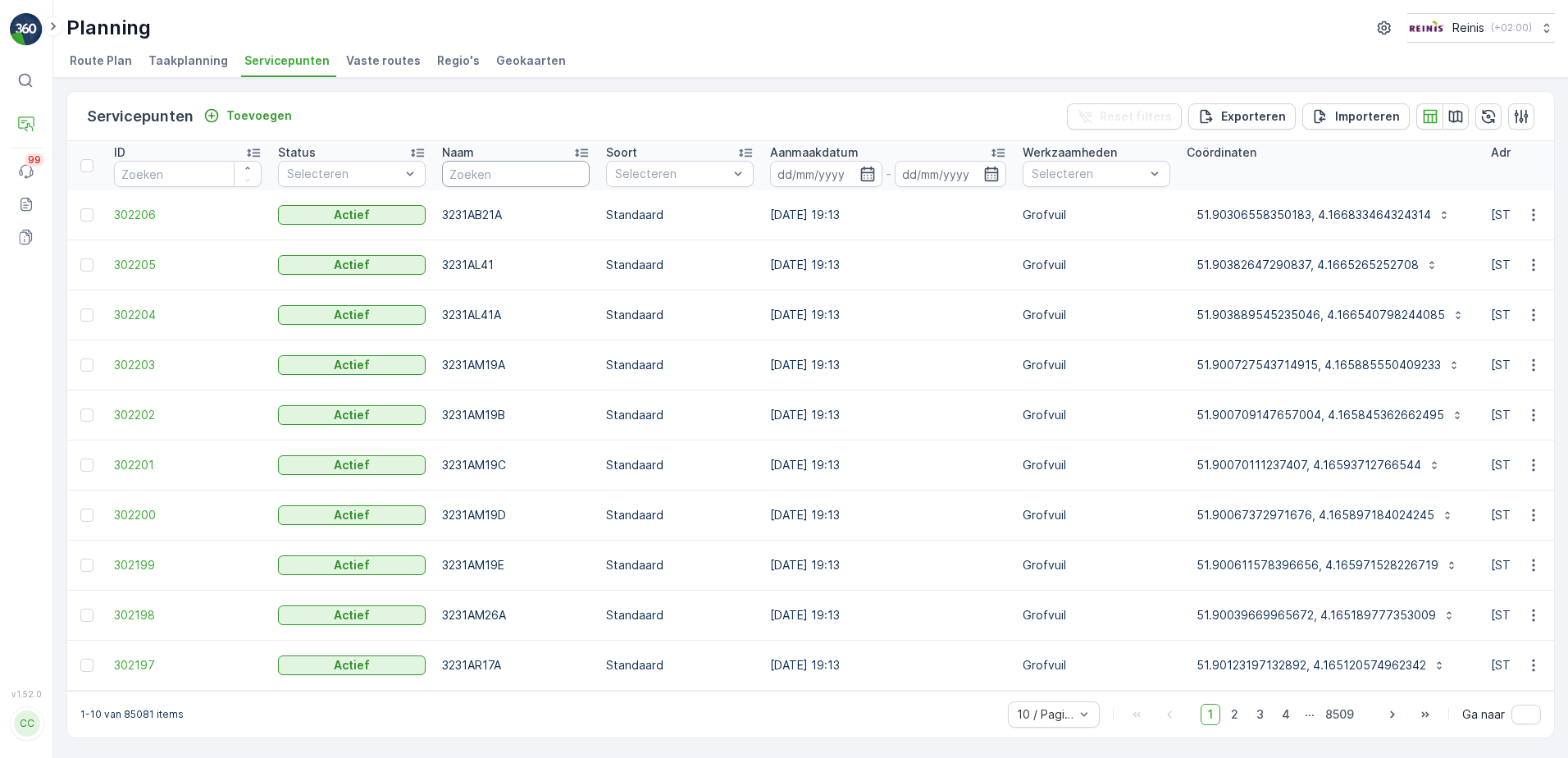
click at [515, 181] on input "text" at bounding box center [516, 174] width 148 height 26
type input "groenoord"
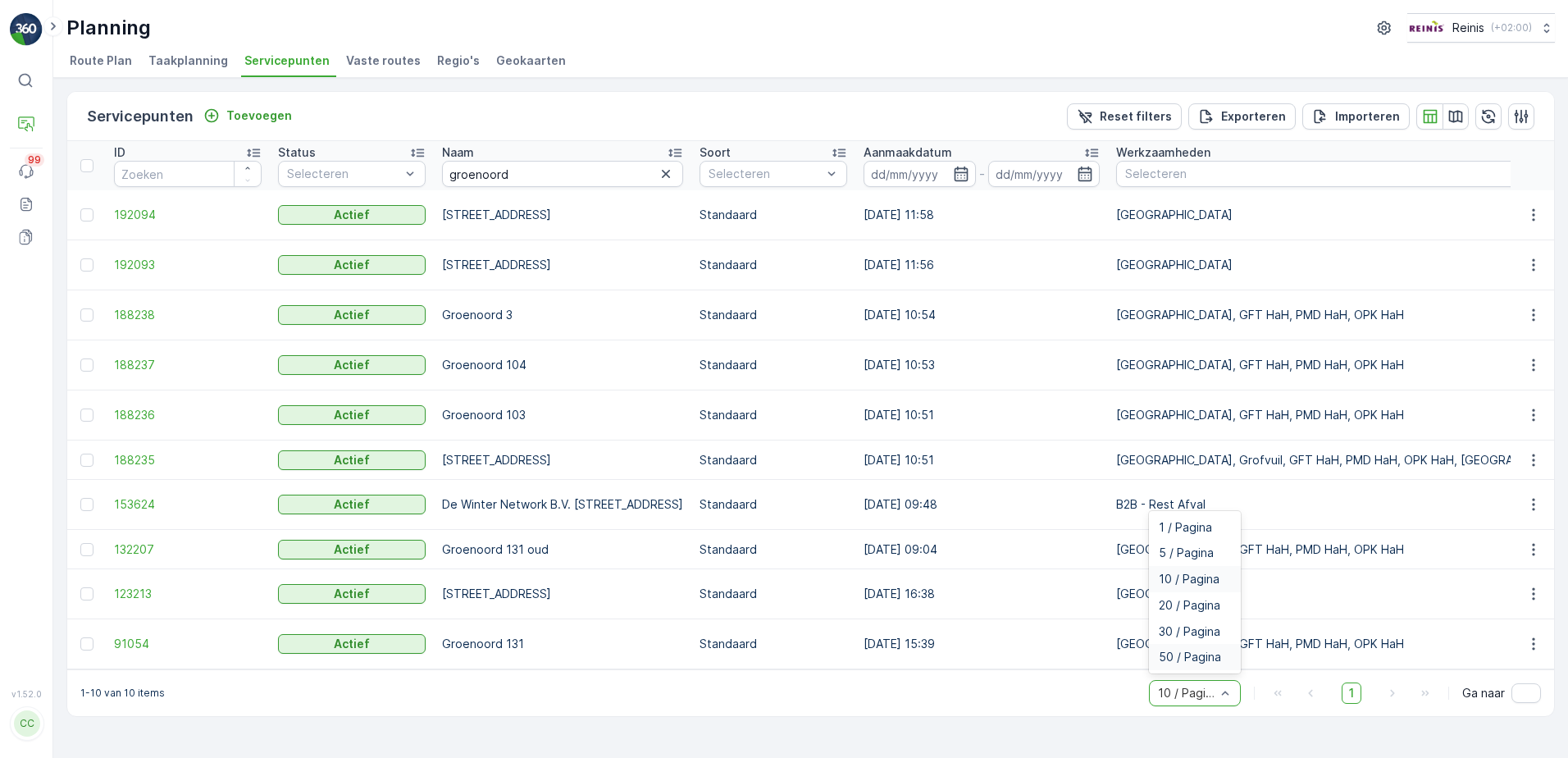
click at [1184, 661] on span "50 / Pagina" at bounding box center [1190, 658] width 62 height 13
click at [1352, 704] on span "1" at bounding box center [1352, 693] width 20 height 21
